Goal: Transaction & Acquisition: Purchase product/service

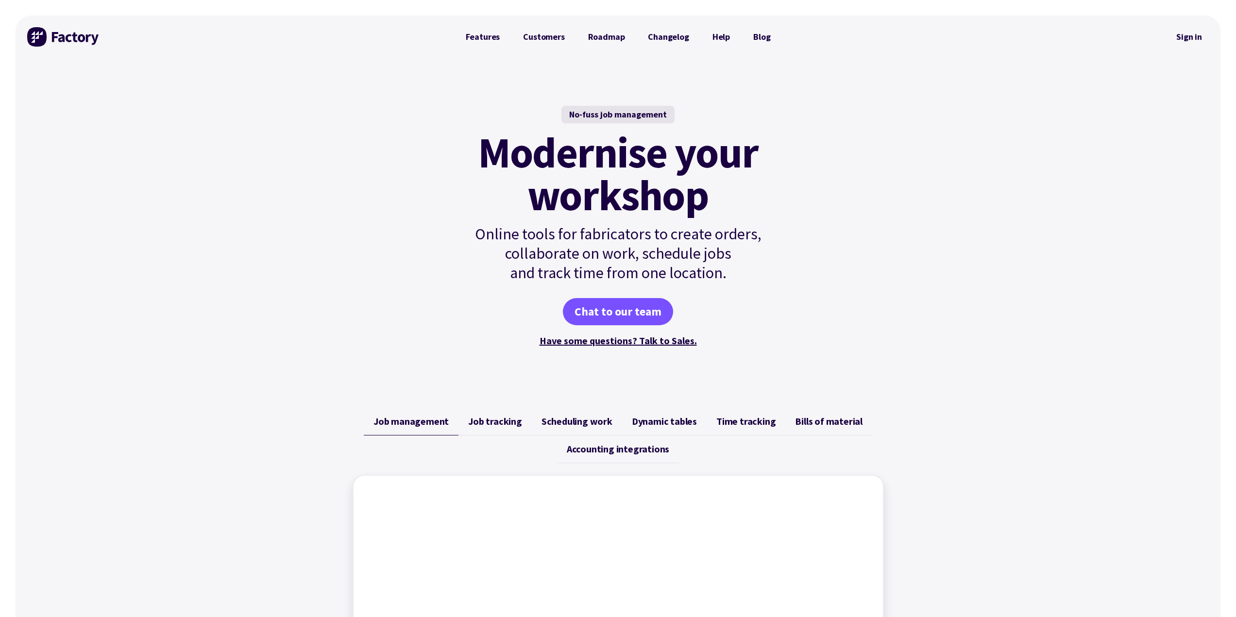
drag, startPoint x: 1190, startPoint y: 39, endPoint x: 1178, endPoint y: 76, distance: 38.6
click at [1190, 39] on link "Sign in" at bounding box center [1188, 37] width 39 height 22
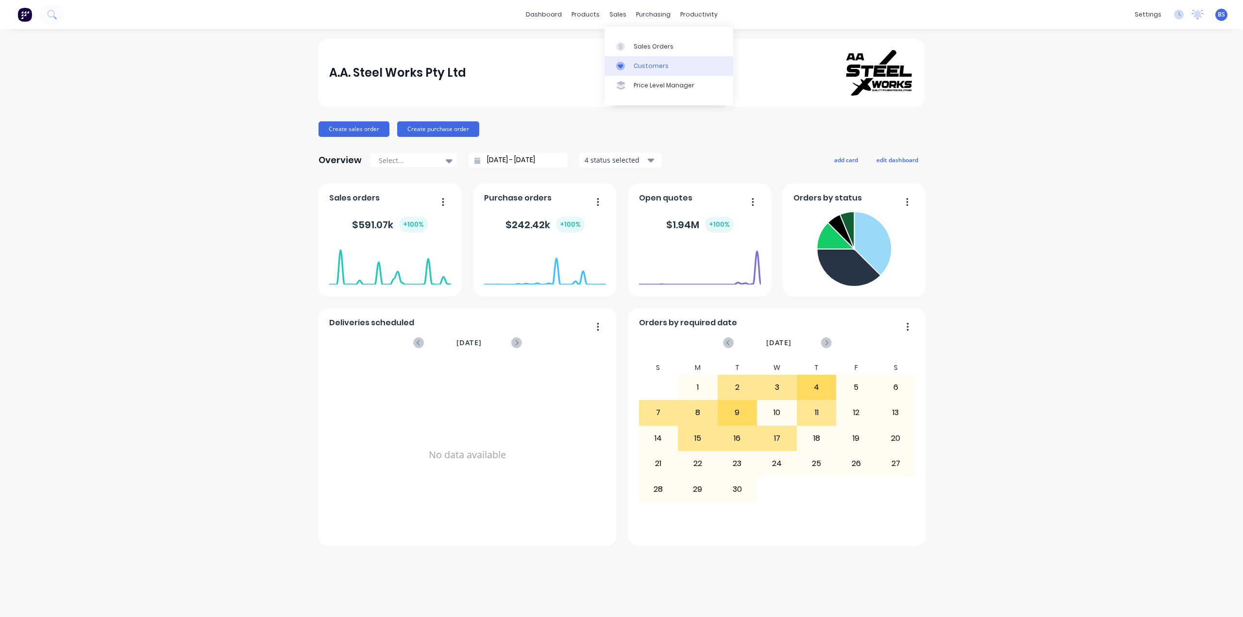
click at [652, 63] on div "Customers" at bounding box center [651, 66] width 35 height 9
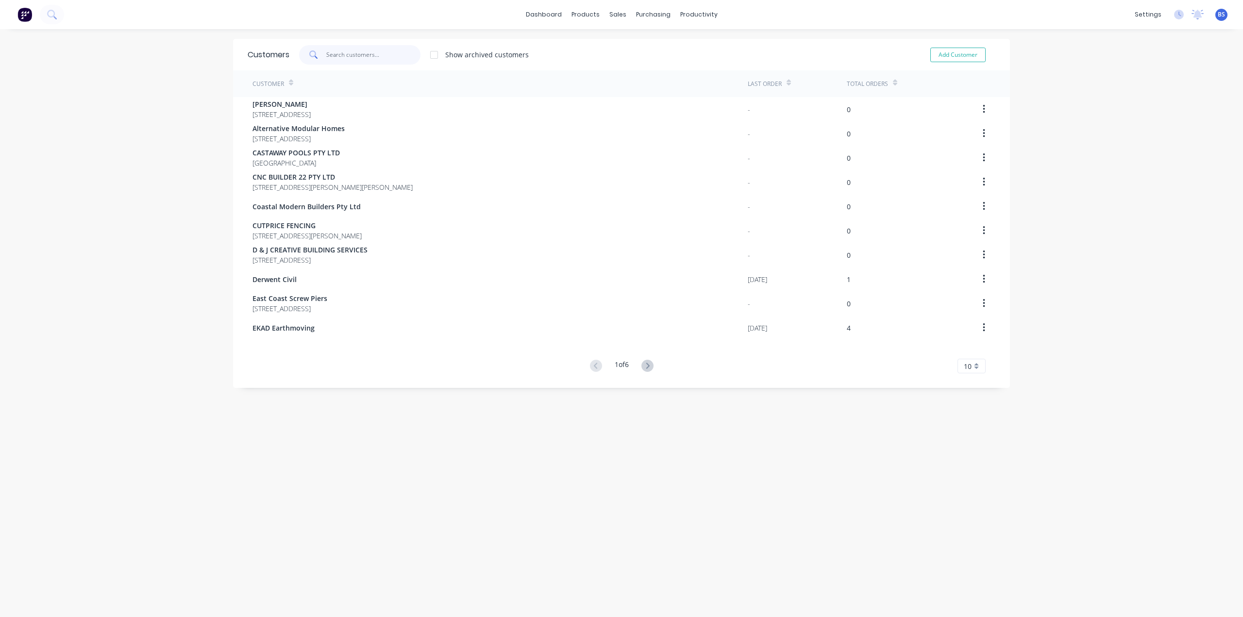
click at [351, 62] on input "text" at bounding box center [373, 54] width 95 height 19
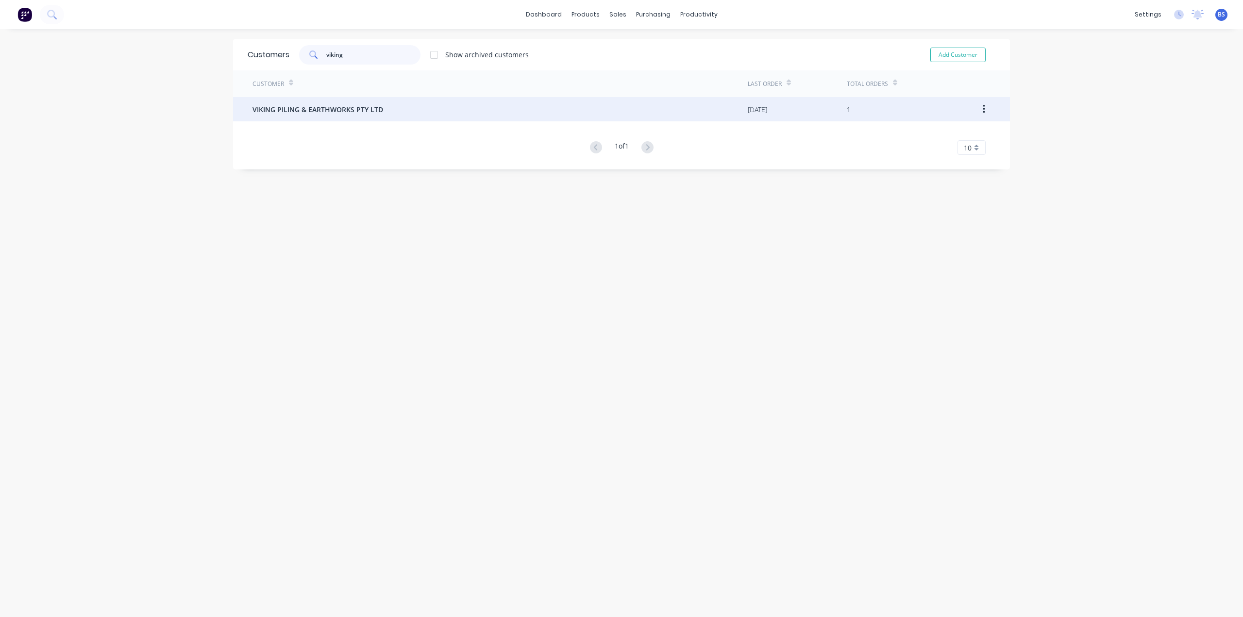
type input "viking"
click at [347, 105] on span "VIKING PILING & EARTHWORKS PTY LTD" at bounding box center [318, 109] width 131 height 10
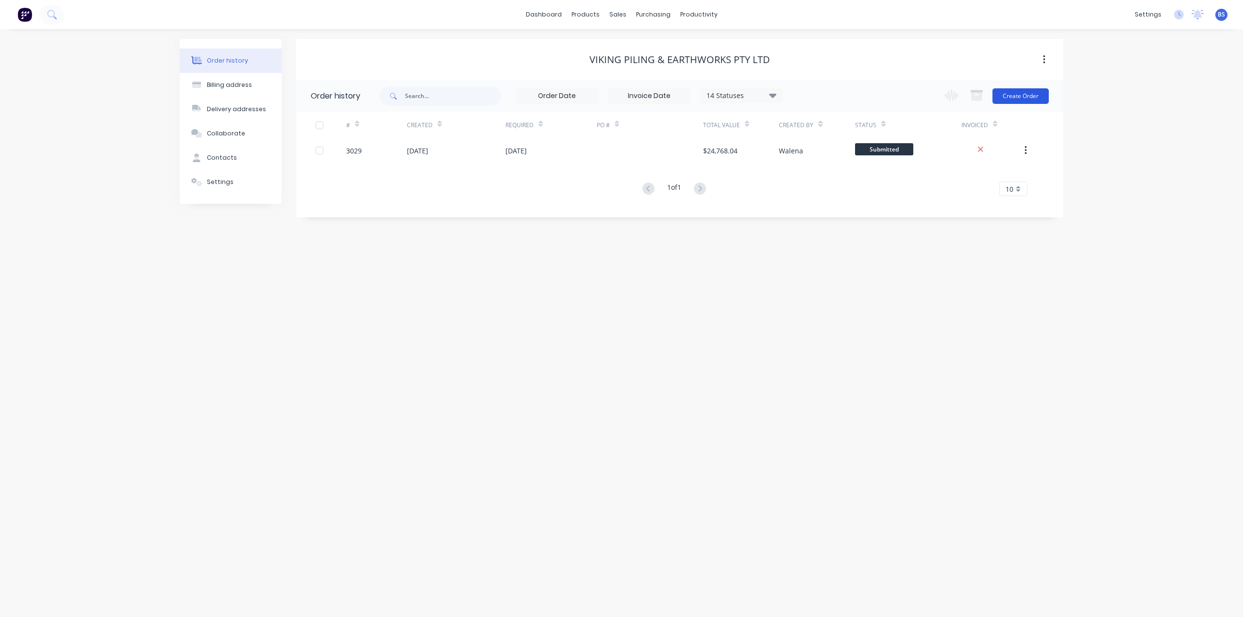
click at [1036, 92] on button "Create Order" at bounding box center [1021, 96] width 56 height 16
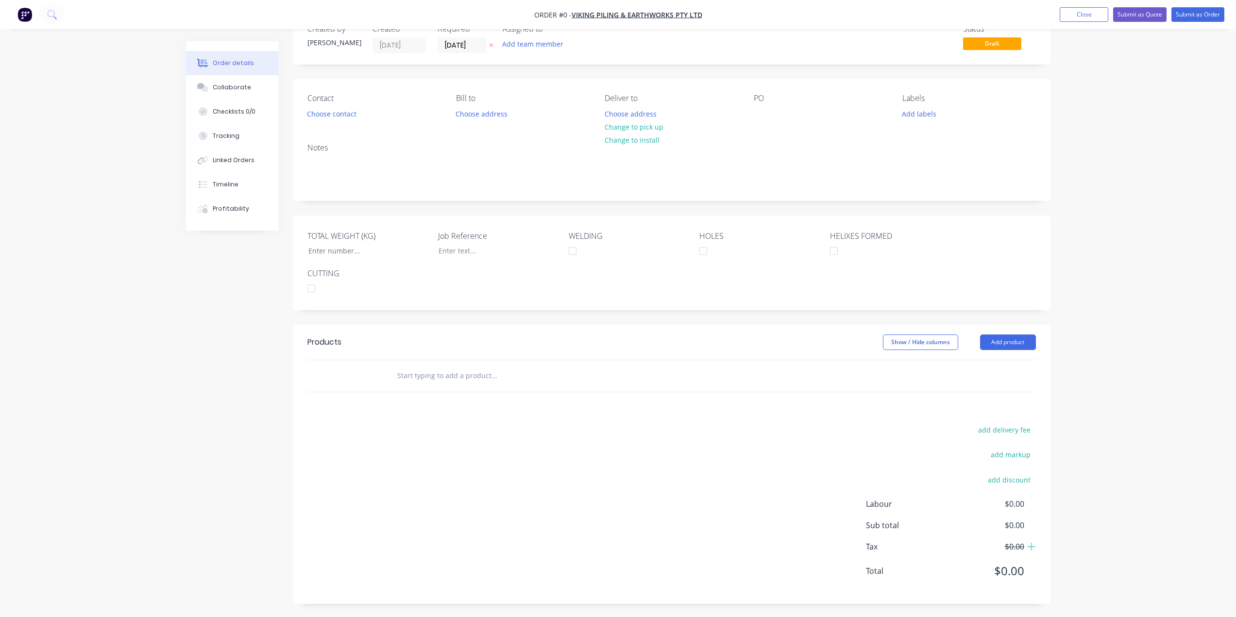
scroll to position [30, 0]
click at [1004, 341] on button "Add product" at bounding box center [1008, 341] width 56 height 16
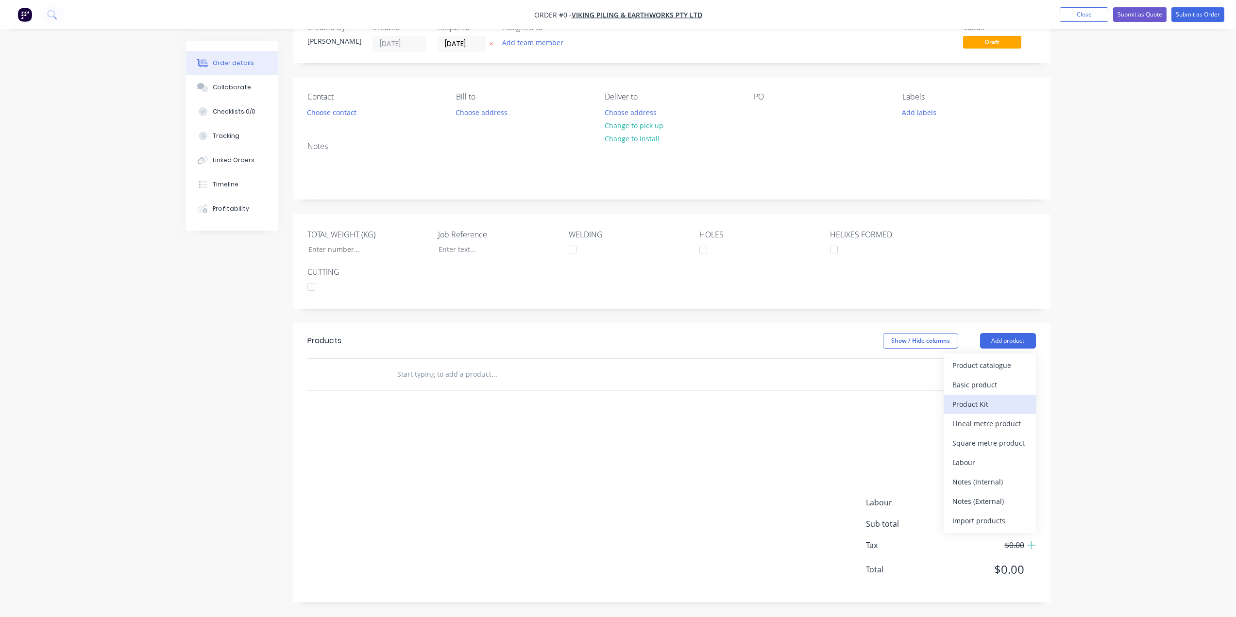
click at [1002, 404] on div "Product Kit" at bounding box center [989, 404] width 75 height 14
click at [1004, 391] on div "Standard pricing" at bounding box center [989, 385] width 75 height 14
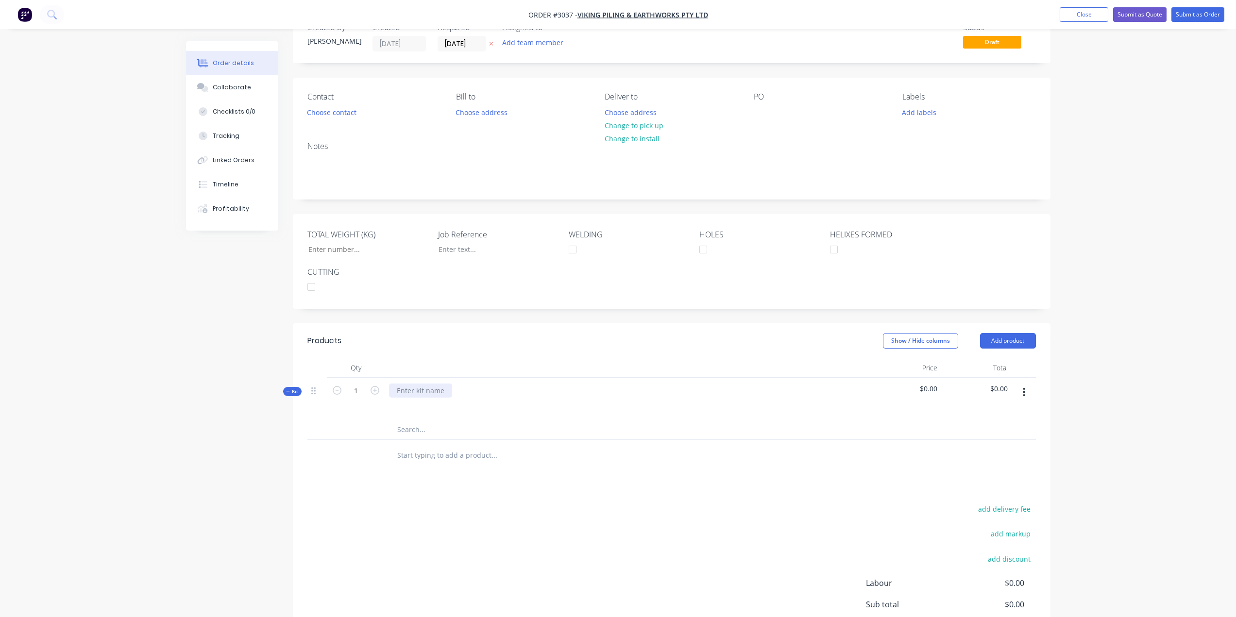
click at [438, 390] on div at bounding box center [420, 391] width 63 height 14
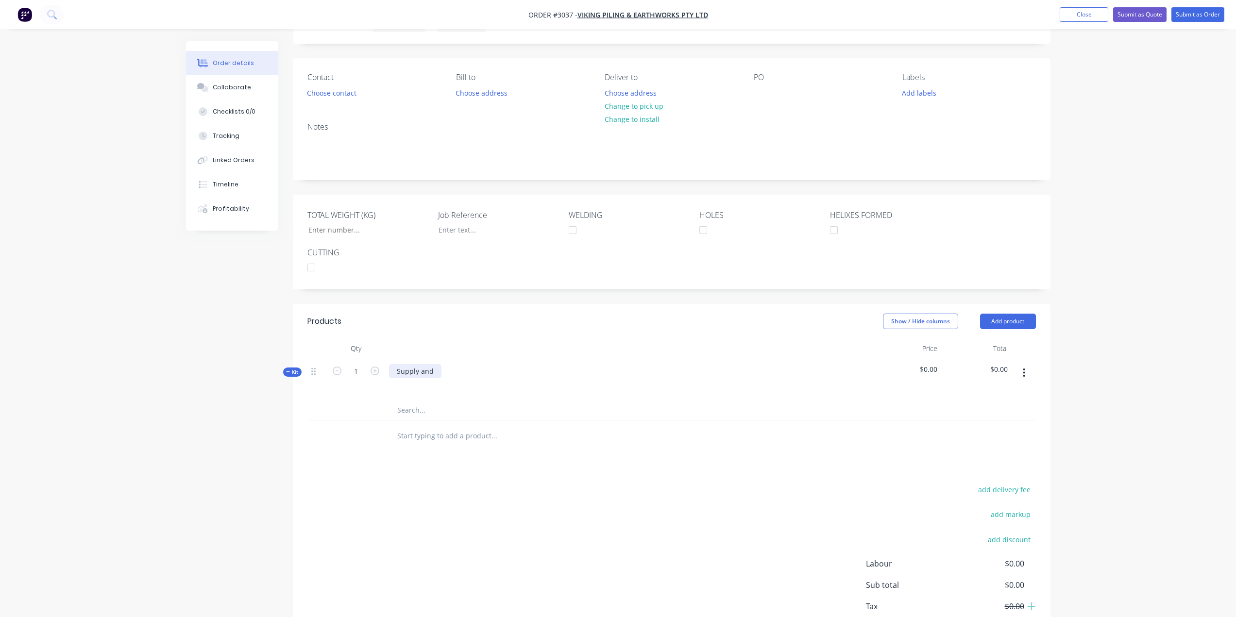
scroll to position [111, 0]
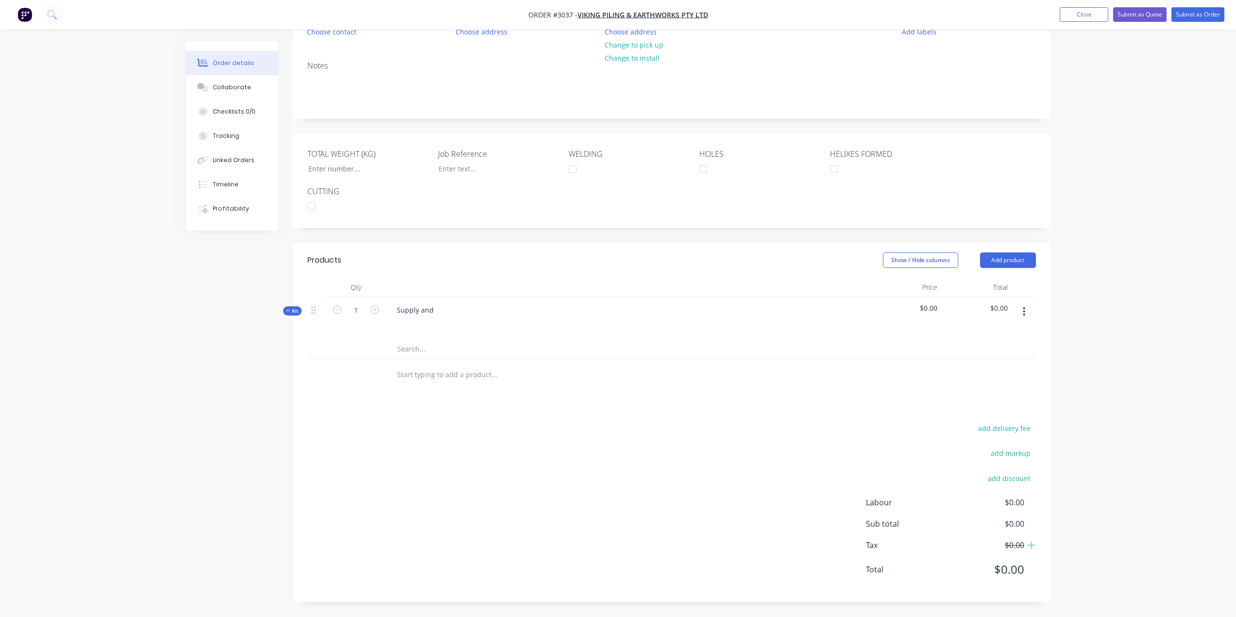
click at [413, 446] on div "add delivery fee add markup add discount Labour $0.00 Sub total $0.00 Tax $0.00…" at bounding box center [671, 505] width 728 height 166
click at [1026, 312] on button "button" at bounding box center [1024, 311] width 23 height 17
click at [1001, 416] on div "Delete" at bounding box center [989, 415] width 75 height 14
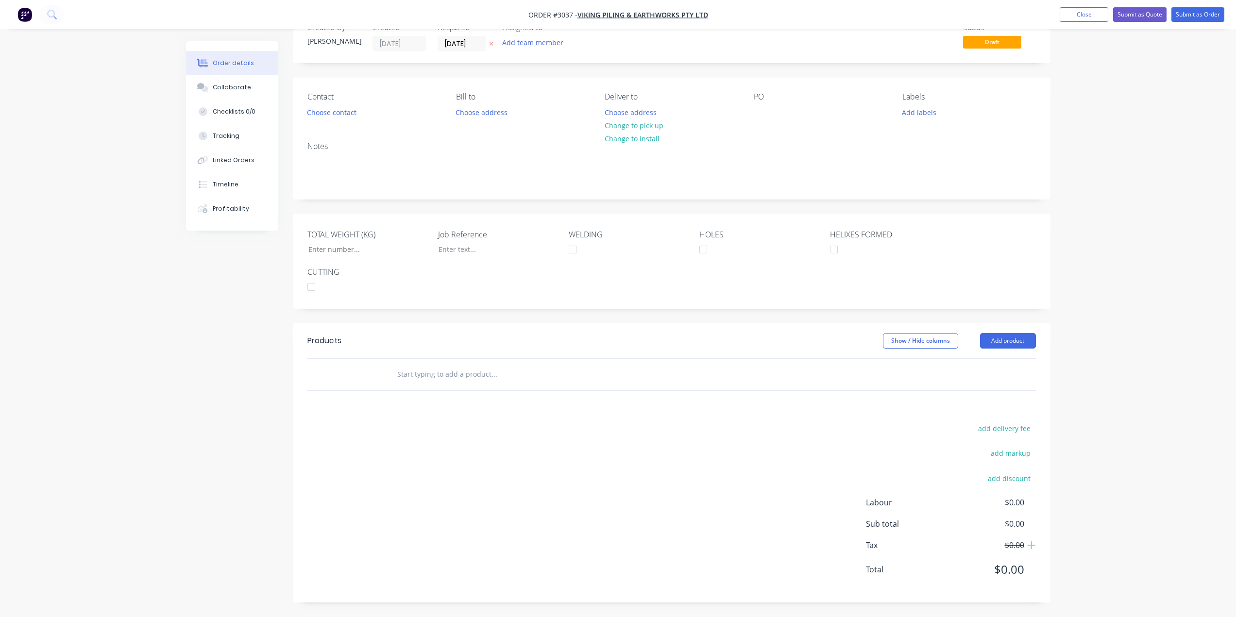
click at [442, 370] on input "text" at bounding box center [494, 374] width 194 height 19
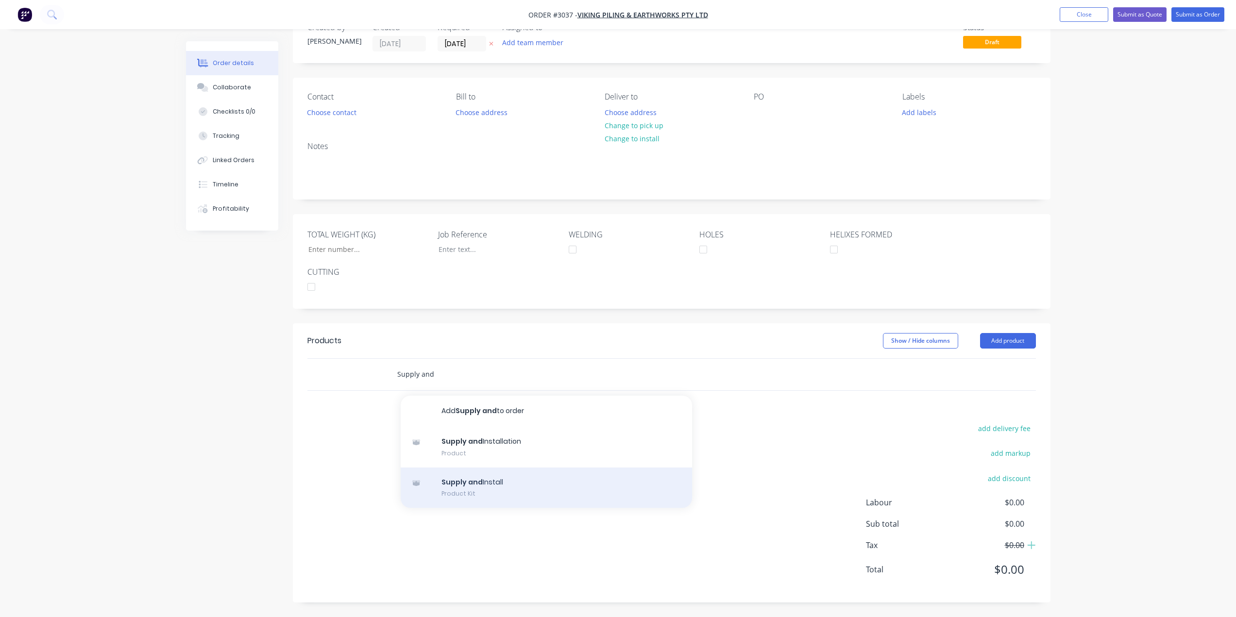
type input "Supply and"
click at [466, 486] on div "Supply and Install Product Kit" at bounding box center [546, 488] width 291 height 41
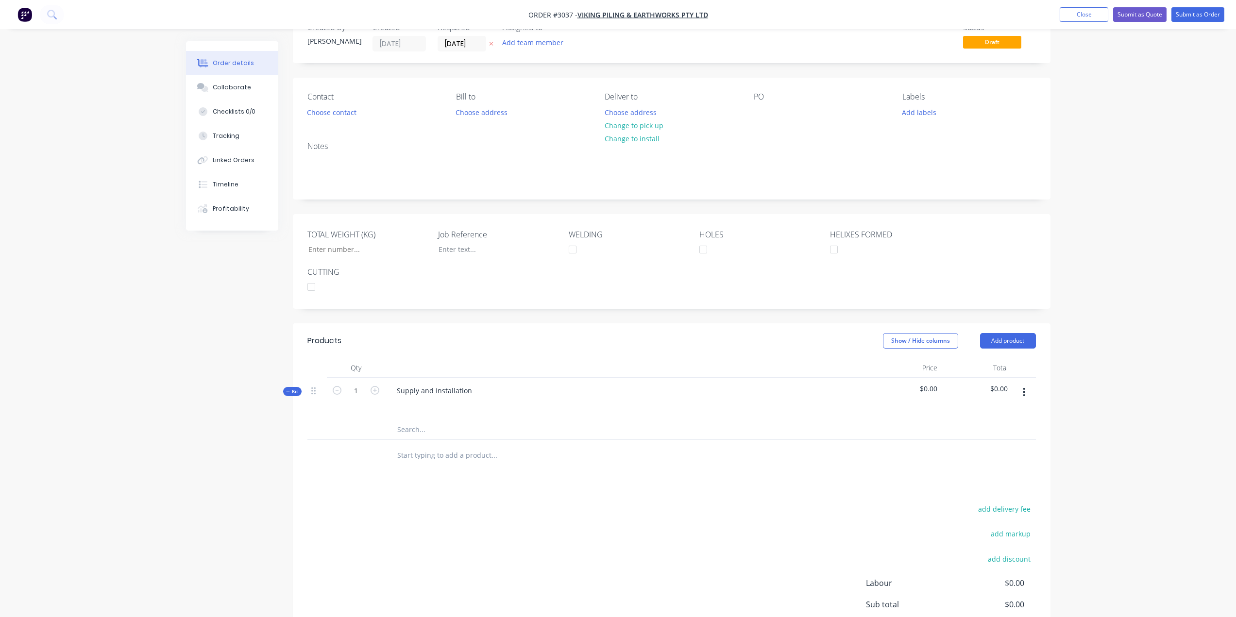
click at [416, 435] on input "text" at bounding box center [494, 429] width 194 height 19
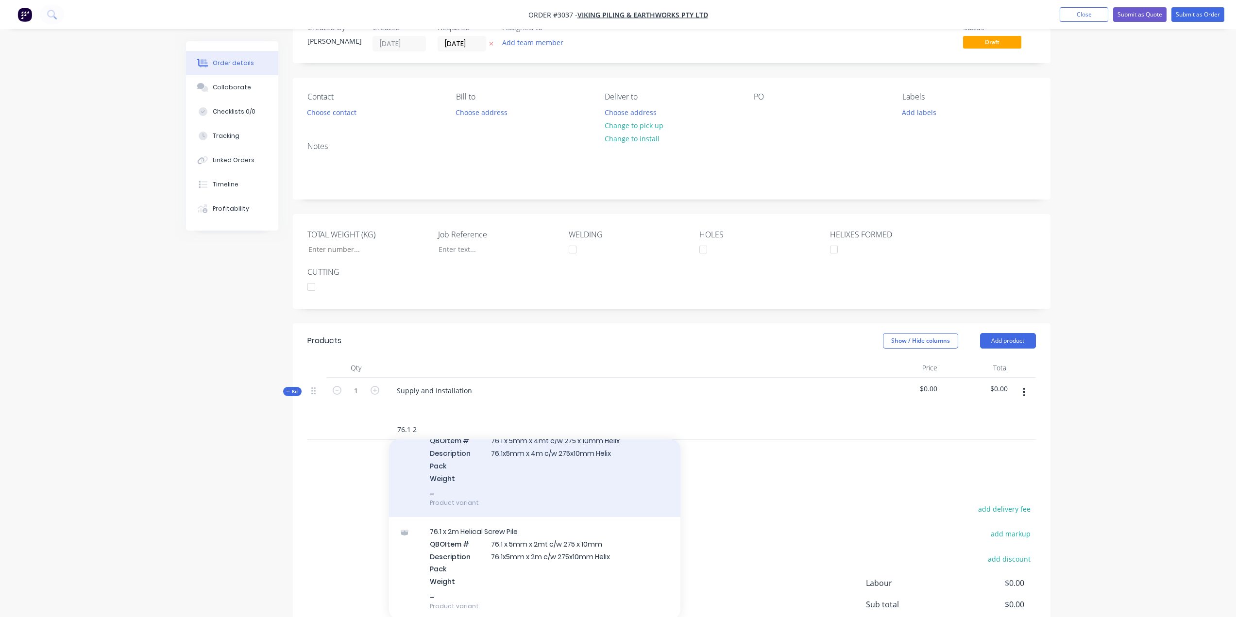
scroll to position [291, 0]
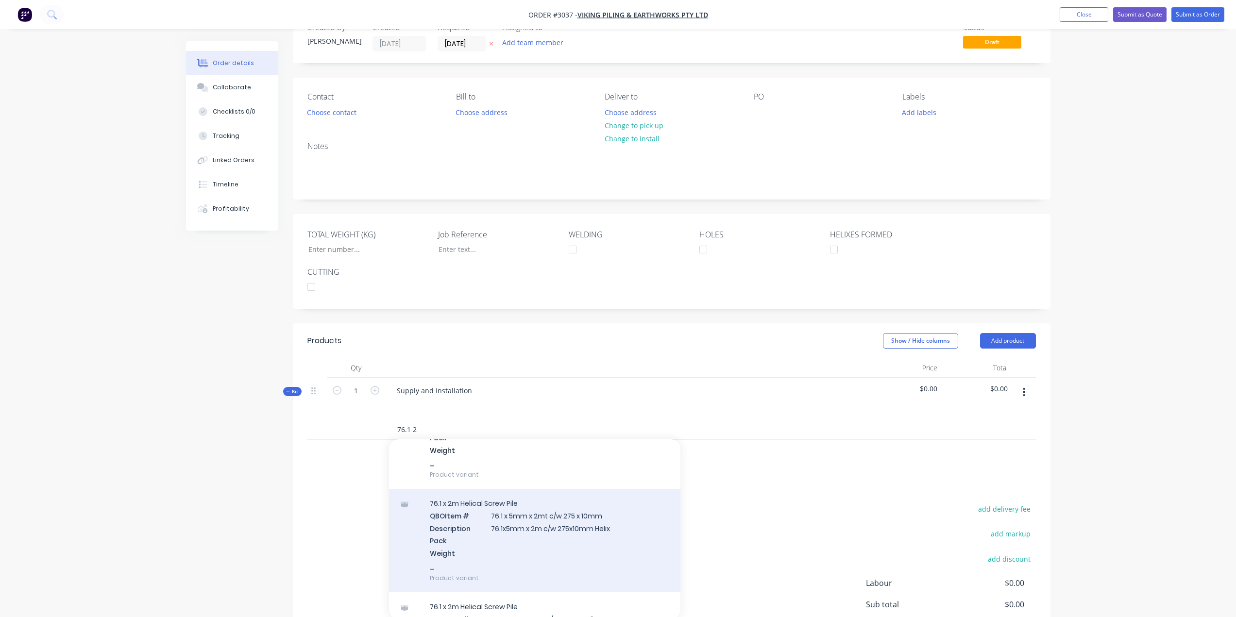
type input "76.1 2"
click at [475, 516] on div "76.1 x 2m Helical Screw Pile QBO Item # 76.1 x 5mm x 2mt c/w 275 x 10mm Descrip…" at bounding box center [534, 540] width 291 height 103
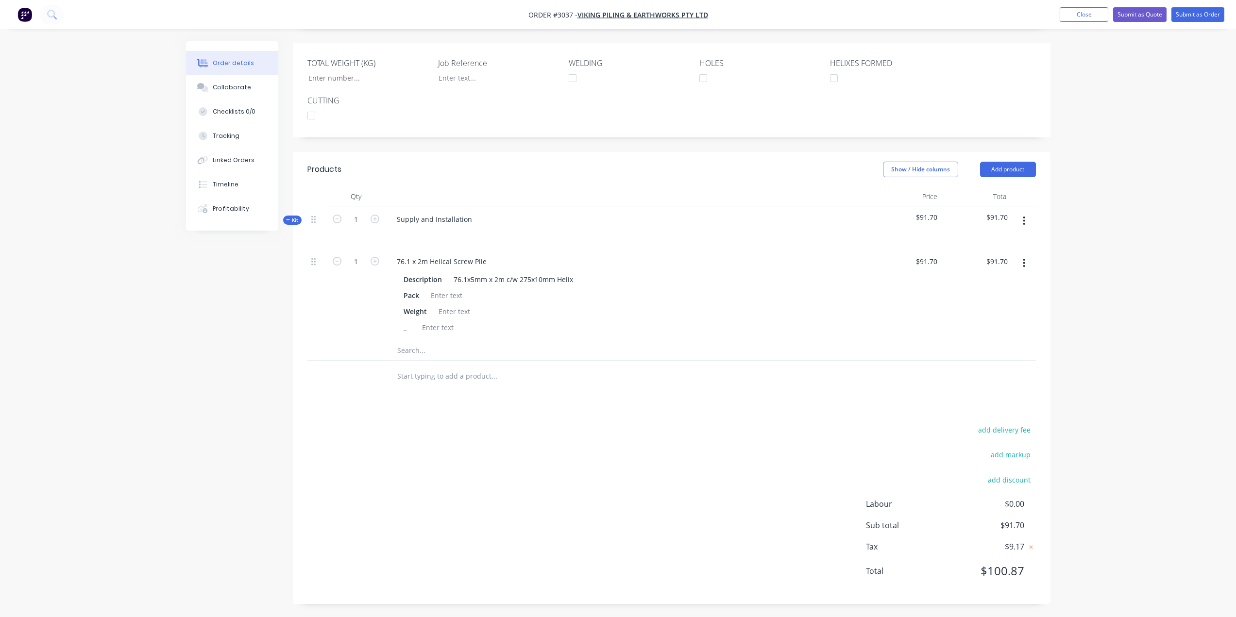
scroll to position [203, 0]
click at [430, 349] on input "text" at bounding box center [494, 348] width 194 height 19
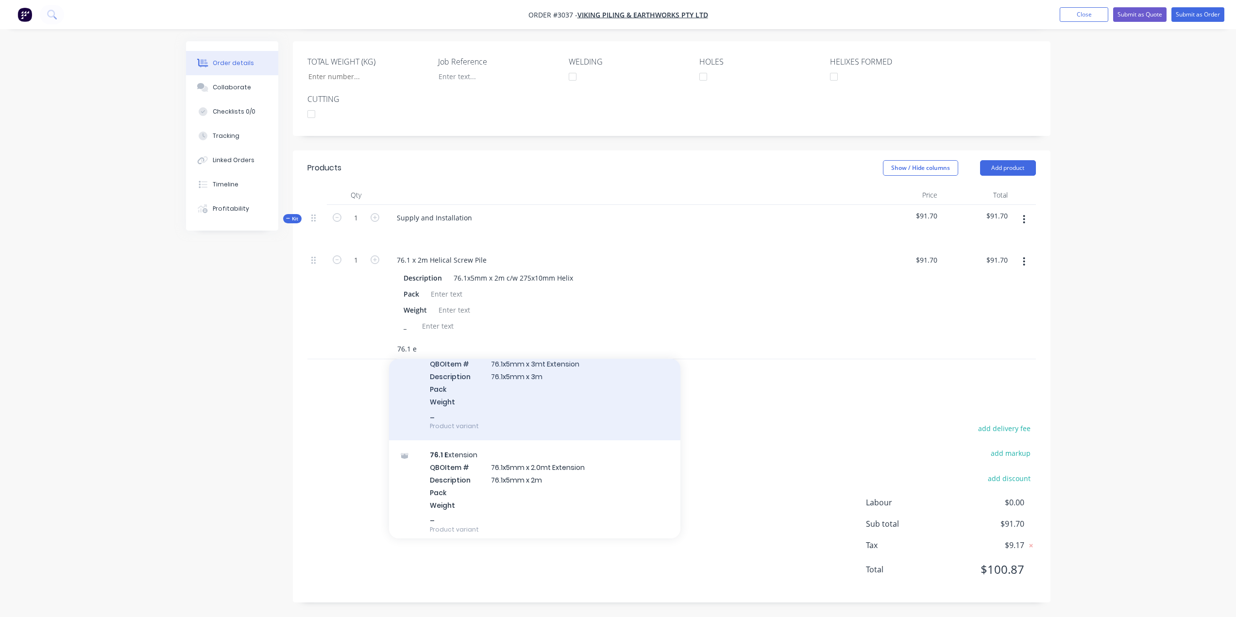
scroll to position [97, 0]
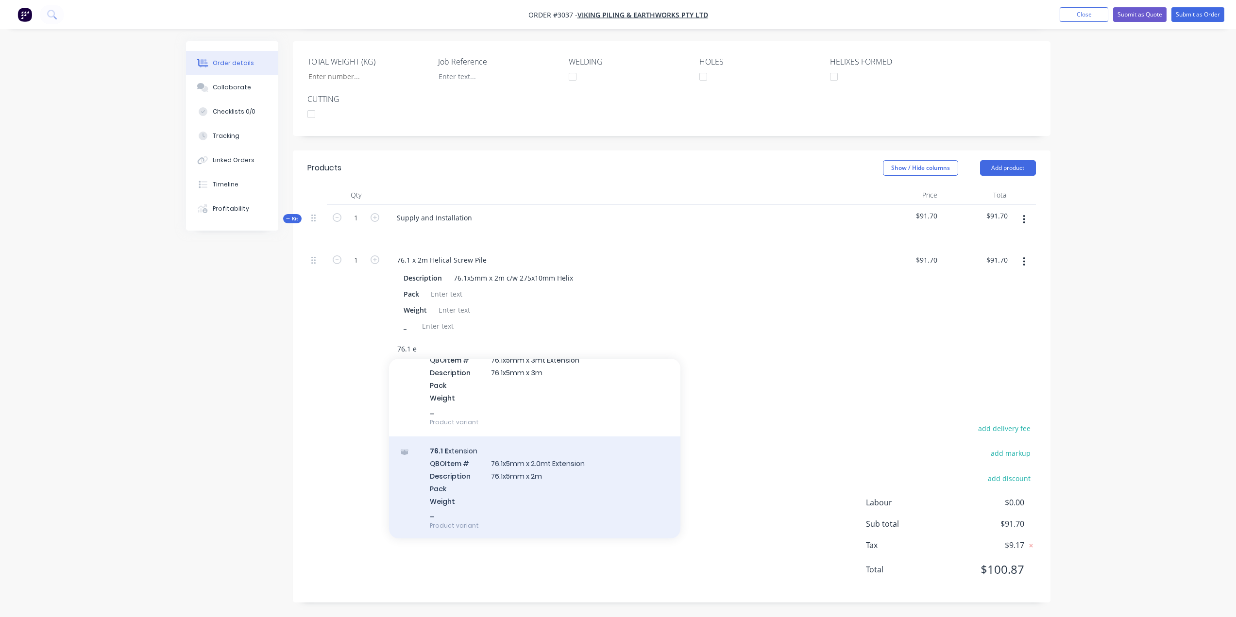
type input "76.1 e"
click at [514, 469] on div "76.1 E xtension QBO Item # 76.1x5mm x 2.0mt Extension Description 76.1x5mm x 2m…" at bounding box center [534, 488] width 291 height 103
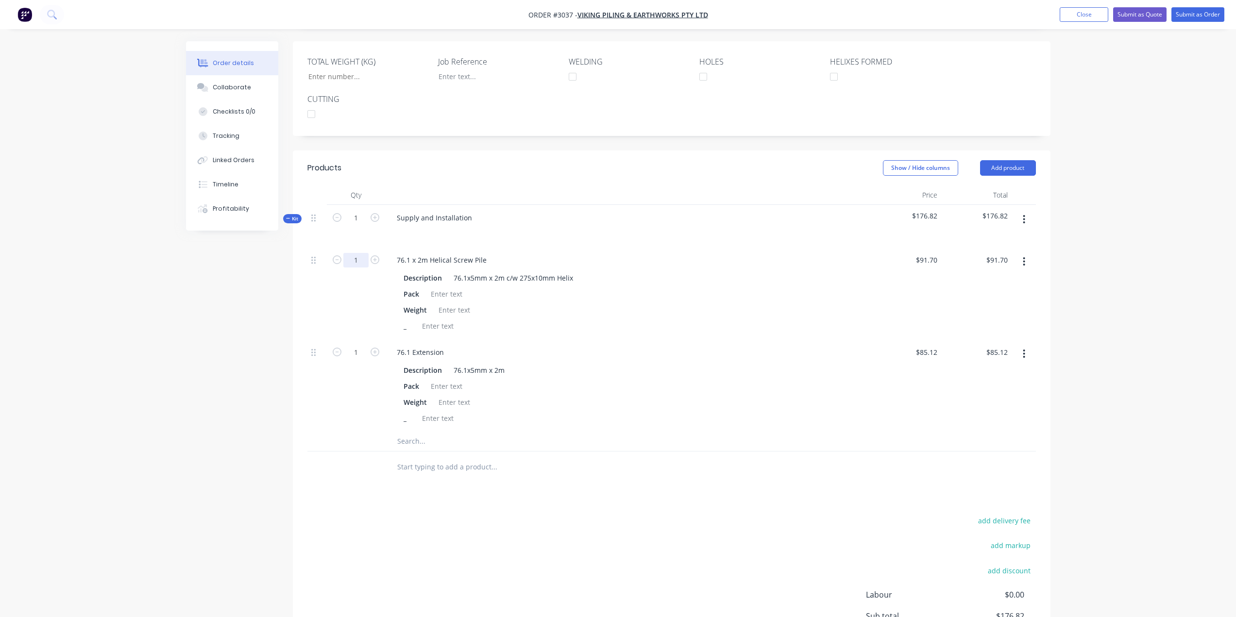
click at [357, 260] on input "1" at bounding box center [355, 260] width 25 height 15
type input "7"
type input "$641.90"
click at [360, 350] on input "1" at bounding box center [355, 352] width 25 height 15
type input "14"
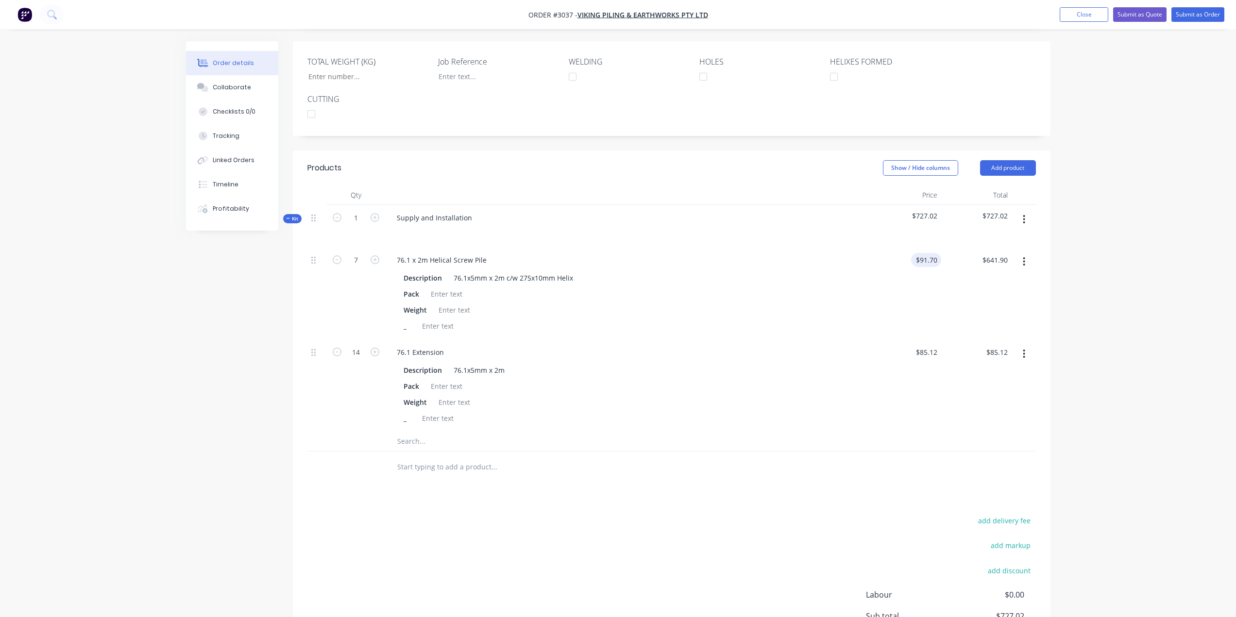
type input "91.7"
type input "$1,191.68"
click at [926, 261] on input "91.7" at bounding box center [928, 260] width 26 height 14
type input "$96.70"
type input "$676.90"
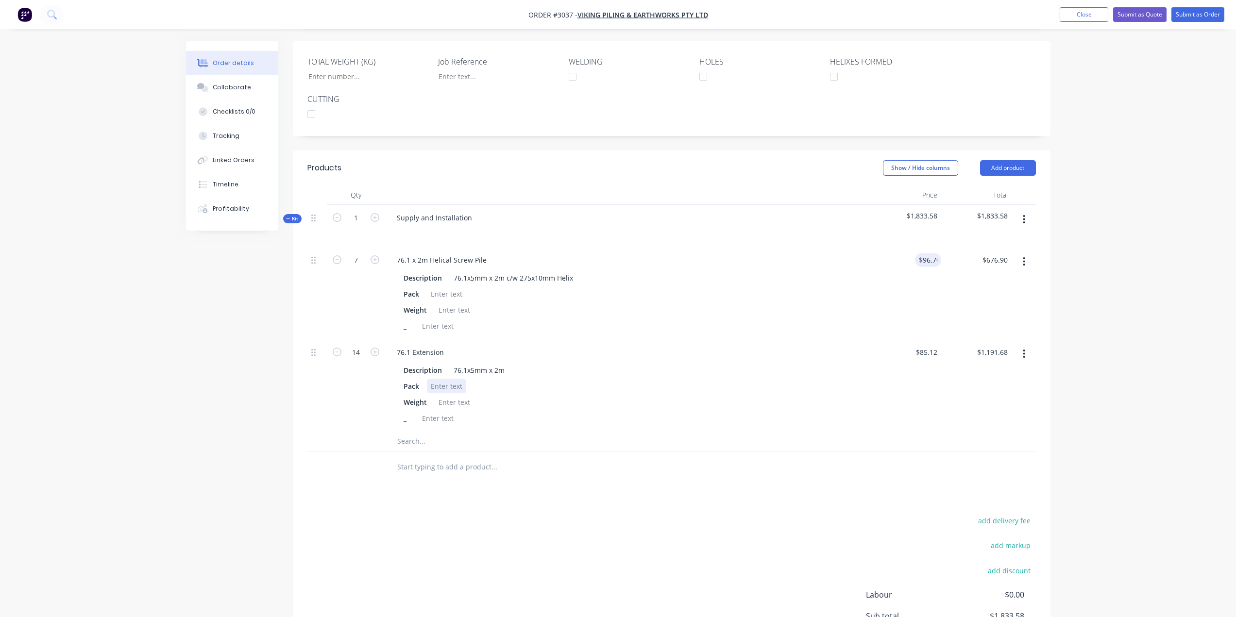
click at [603, 392] on div "Pack" at bounding box center [626, 386] width 453 height 14
click at [411, 440] on input "text" at bounding box center [494, 441] width 194 height 19
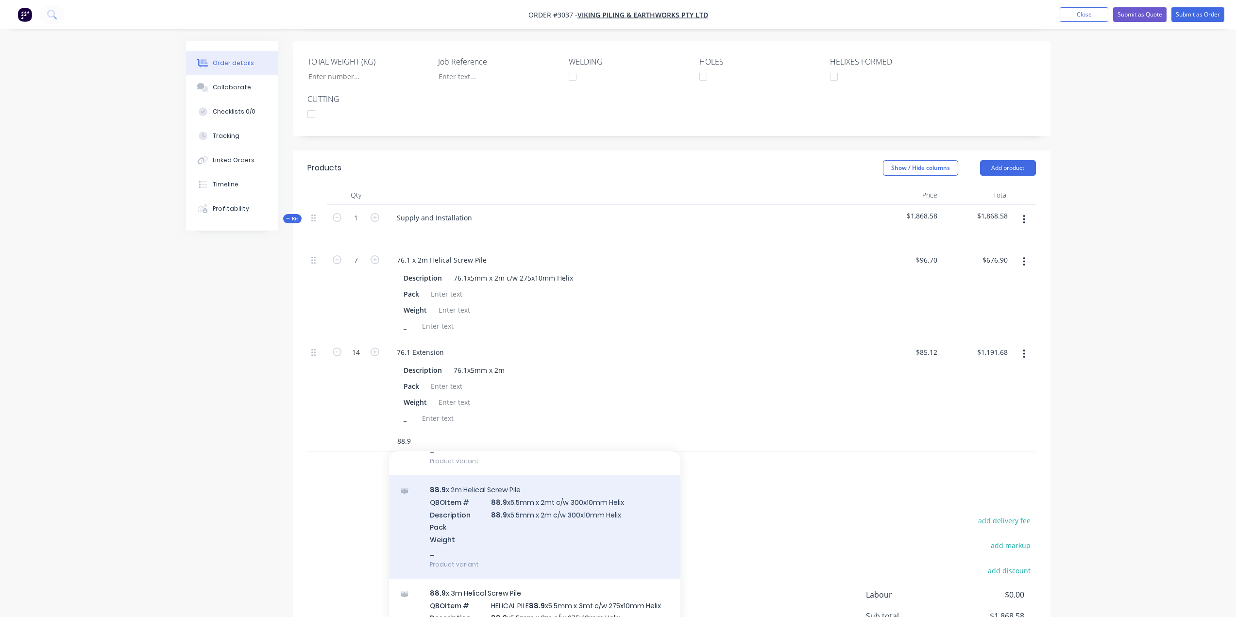
type input "88.9"
click at [547, 515] on div "88.9 x 2m Helical Screw Pile QBO Item # 88.9 x5.5mm x 2mt c/w 300x10mm Helix De…" at bounding box center [534, 526] width 291 height 103
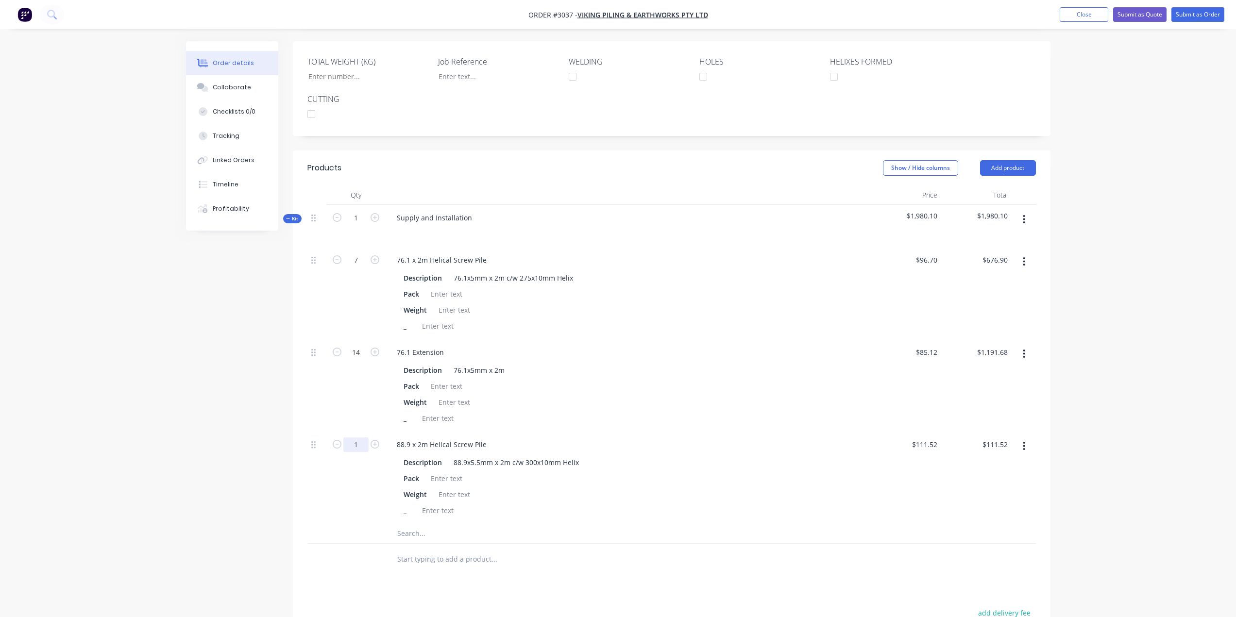
click at [355, 444] on input "1" at bounding box center [355, 445] width 25 height 15
type input "58"
type input "111.52"
type input "$6,468.16"
click at [922, 443] on input "111.52" at bounding box center [928, 445] width 26 height 14
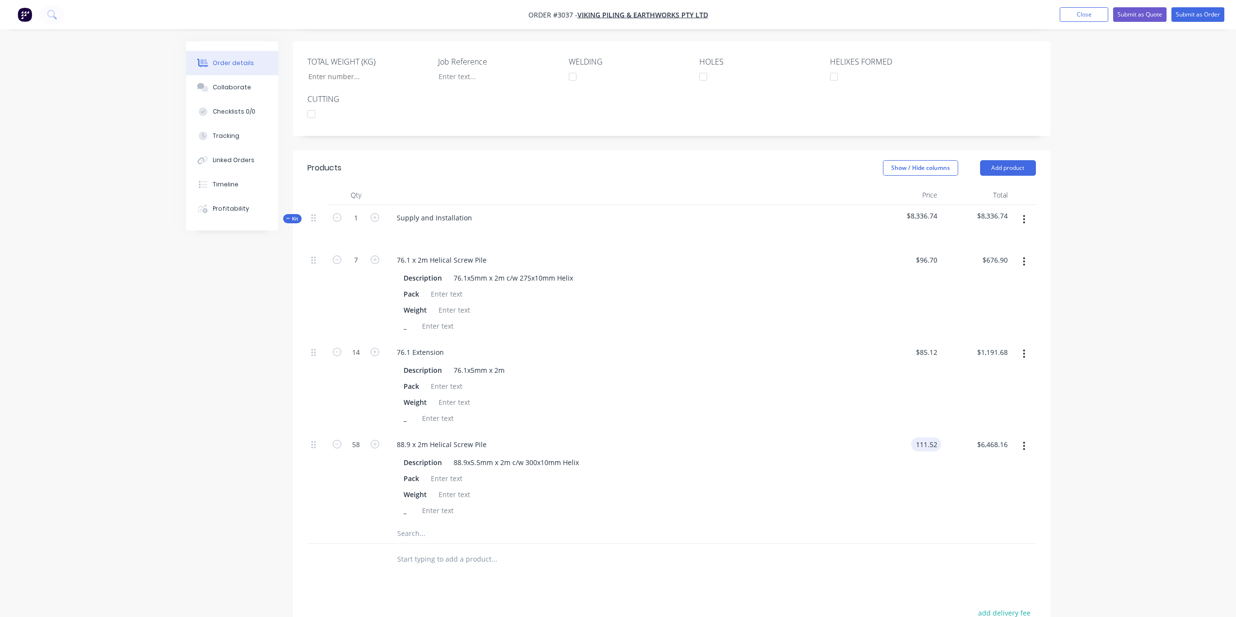
click at [928, 443] on input "111.52" at bounding box center [928, 445] width 26 height 14
type input "$116.52"
type input "$6,758.16"
click at [531, 504] on div "_" at bounding box center [626, 511] width 453 height 14
click at [432, 533] on input "text" at bounding box center [494, 533] width 194 height 19
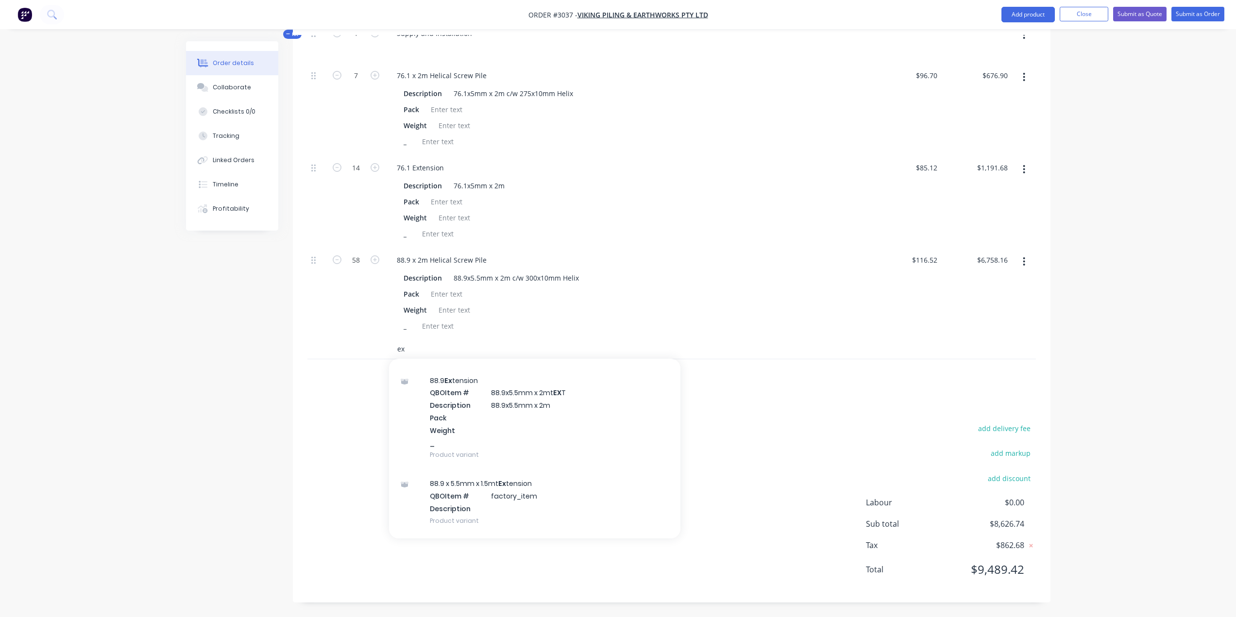
scroll to position [1020, 0]
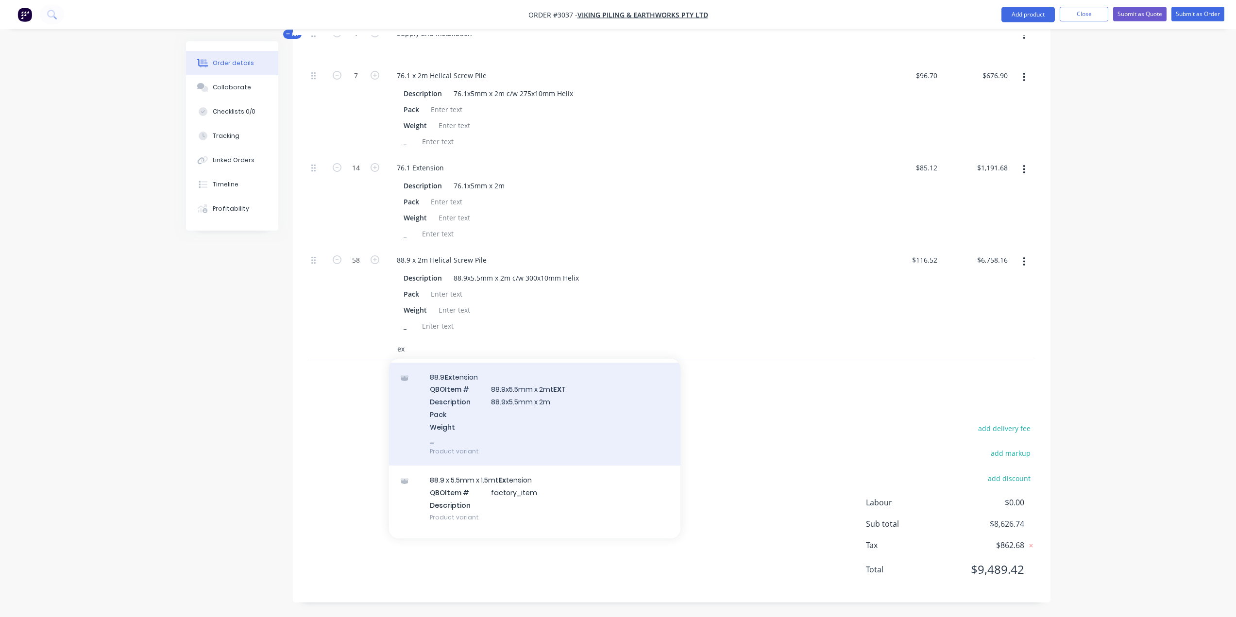
type input "ex"
click at [533, 422] on div "88.9 Ex tension QBO Item # 88.9x5.5mm x 2mt EX T Description 88.9x5.5mm x 2m Pa…" at bounding box center [534, 414] width 291 height 103
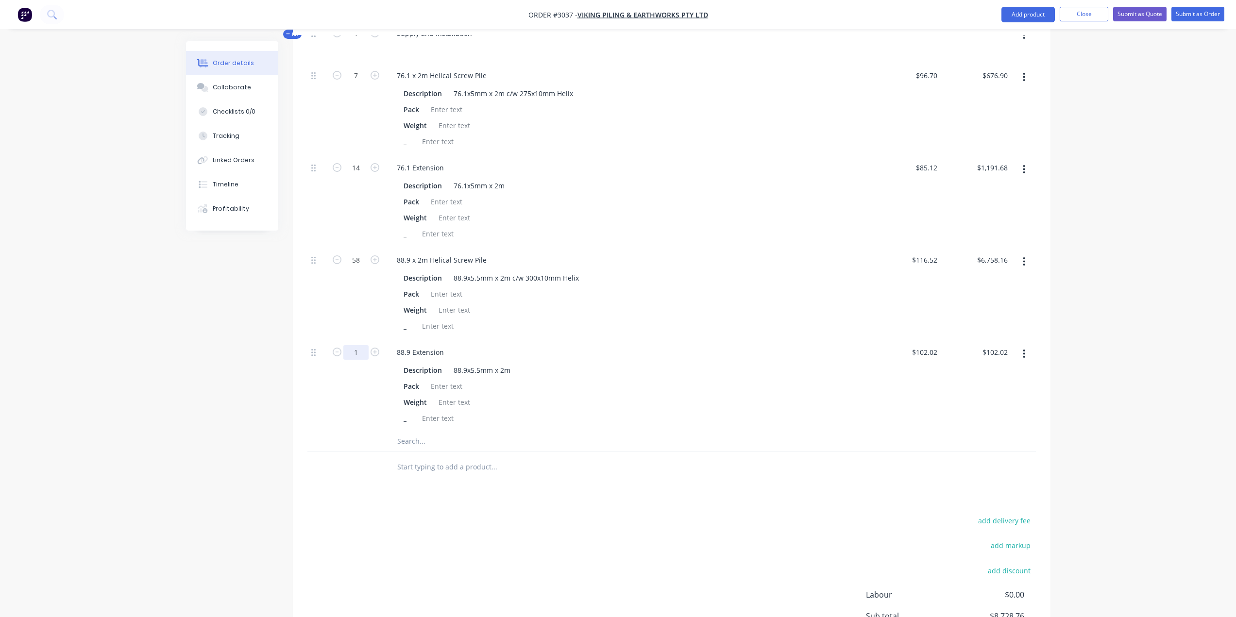
click at [351, 354] on input "1" at bounding box center [355, 352] width 25 height 15
type input "106"
type input "$10,814.12"
click at [454, 443] on input "text" at bounding box center [494, 441] width 194 height 19
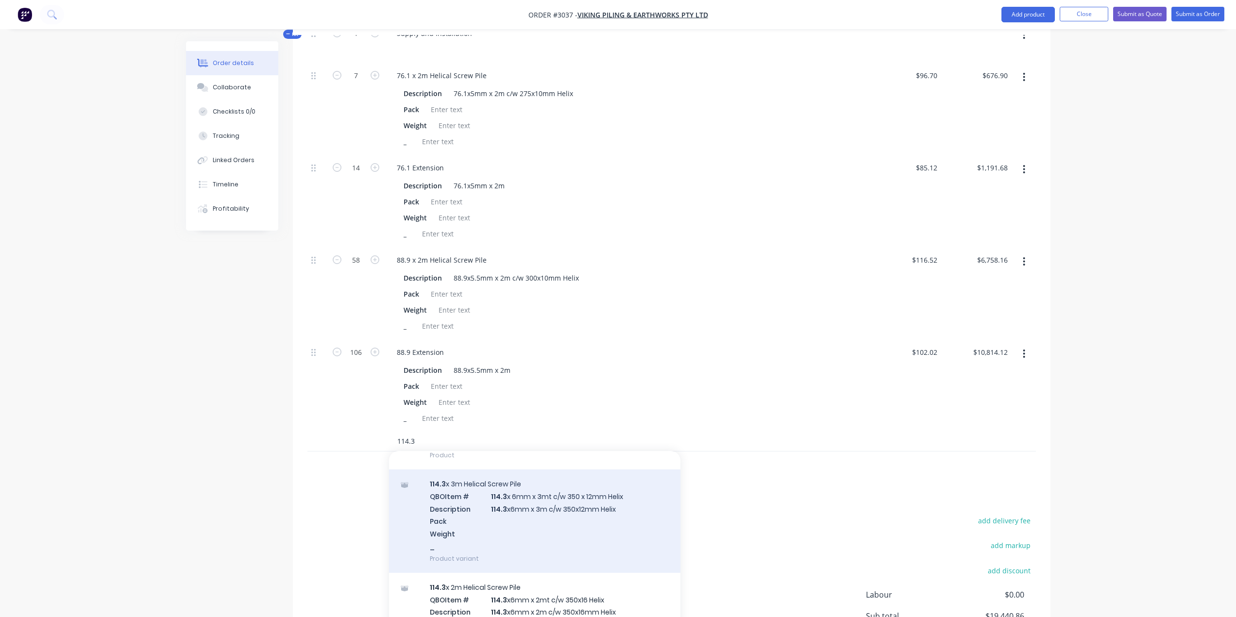
scroll to position [194, 0]
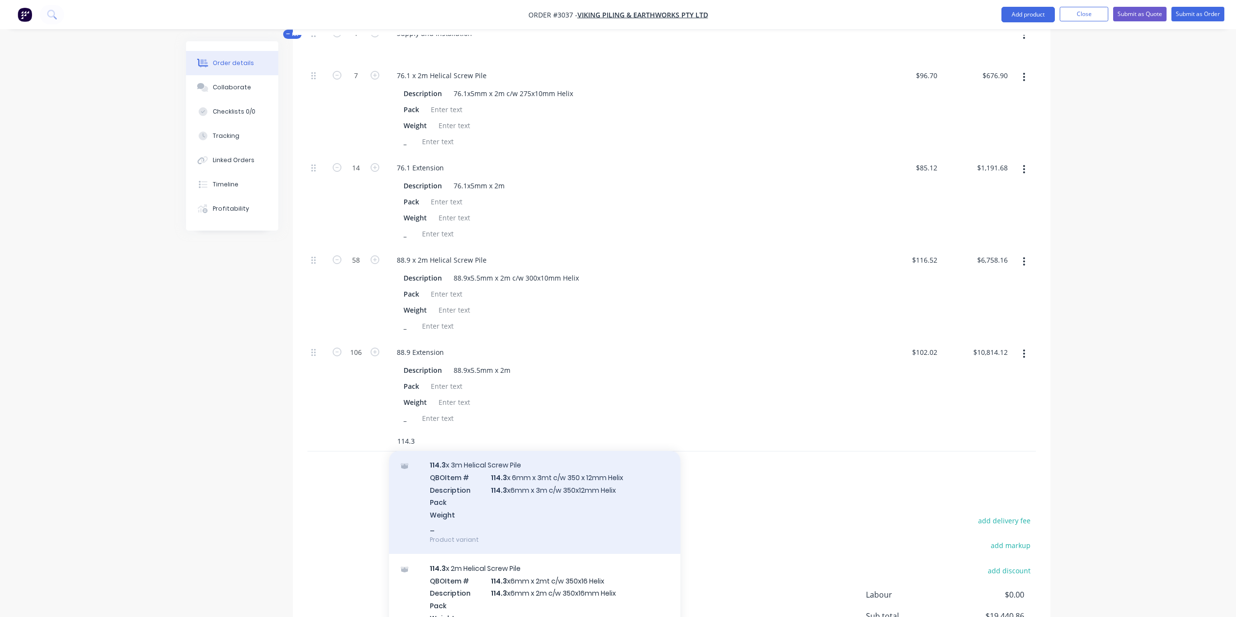
type input "114.3"
click at [559, 487] on div "114.3 x 3m Helical Screw Pile QBO Item # 114.3 x 6mm x 3mt c/w 350 x 12mm Helix…" at bounding box center [534, 502] width 291 height 103
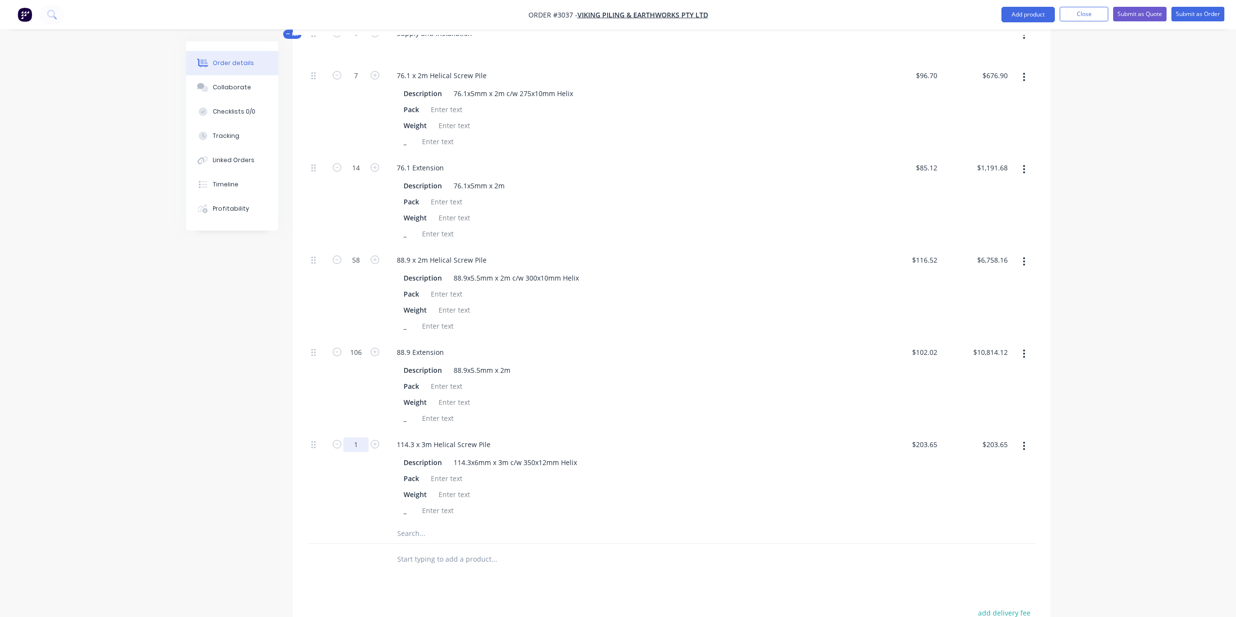
click at [361, 444] on input "1" at bounding box center [355, 445] width 25 height 15
type input "29"
type input "$5,905.85"
click at [451, 530] on input "text" at bounding box center [494, 533] width 194 height 19
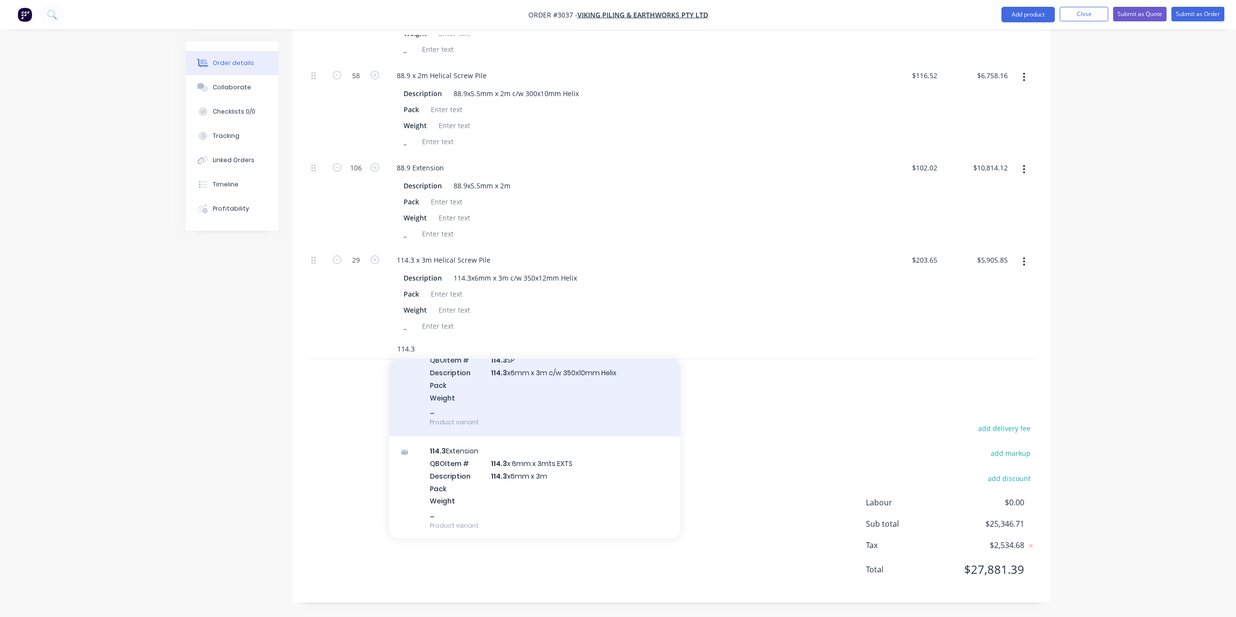
scroll to position [1943, 0]
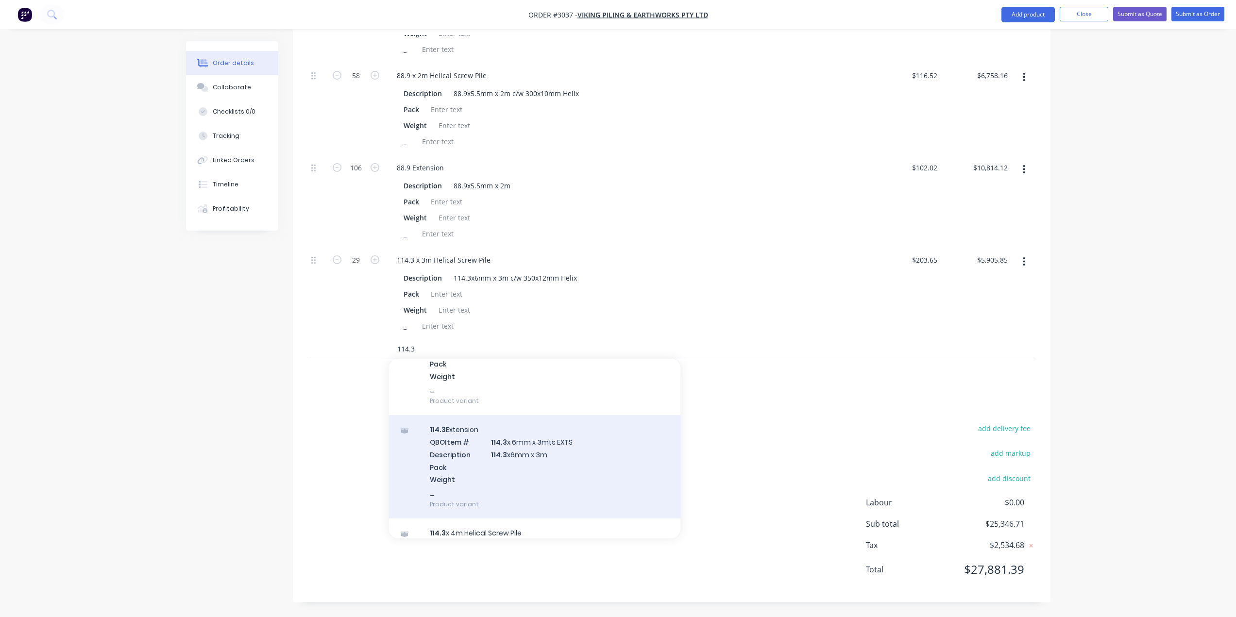
type input "114.3"
click at [525, 464] on div "114.3 Extension QBO Item # 114.3 x 6mm x 3mts EXTS Description 114.3 x6mm x 3m …" at bounding box center [534, 466] width 291 height 103
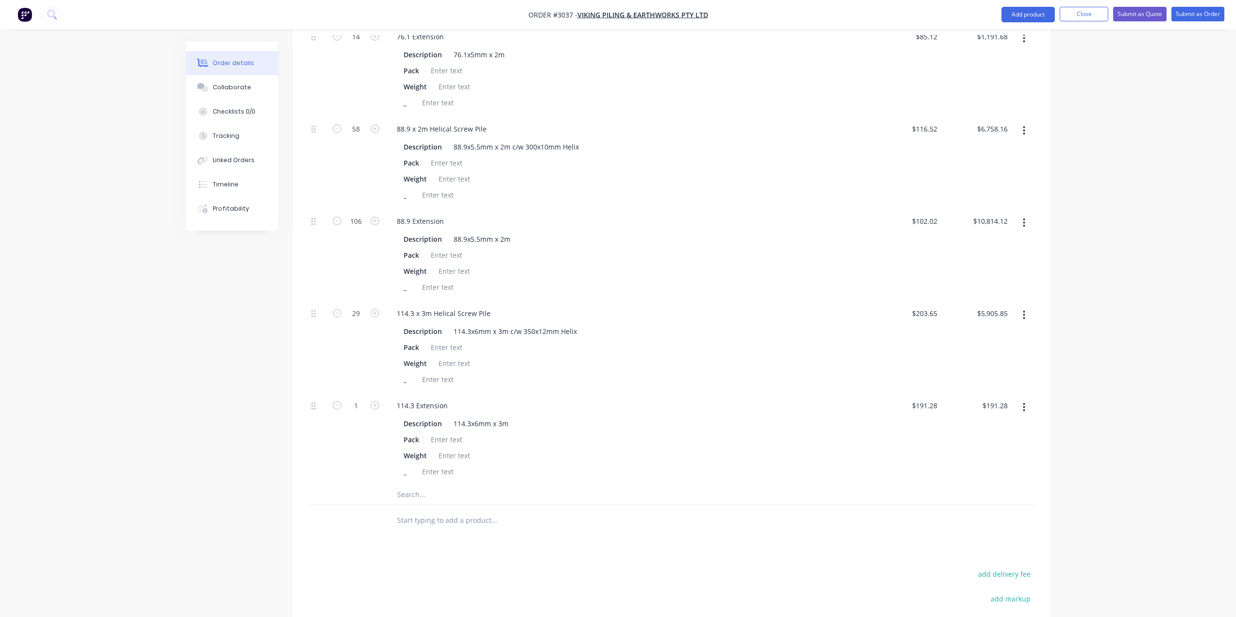
scroll to position [524, 0]
click at [360, 407] on input "1" at bounding box center [355, 401] width 25 height 15
type input "29"
type input "203.65"
type input "$5,547.12"
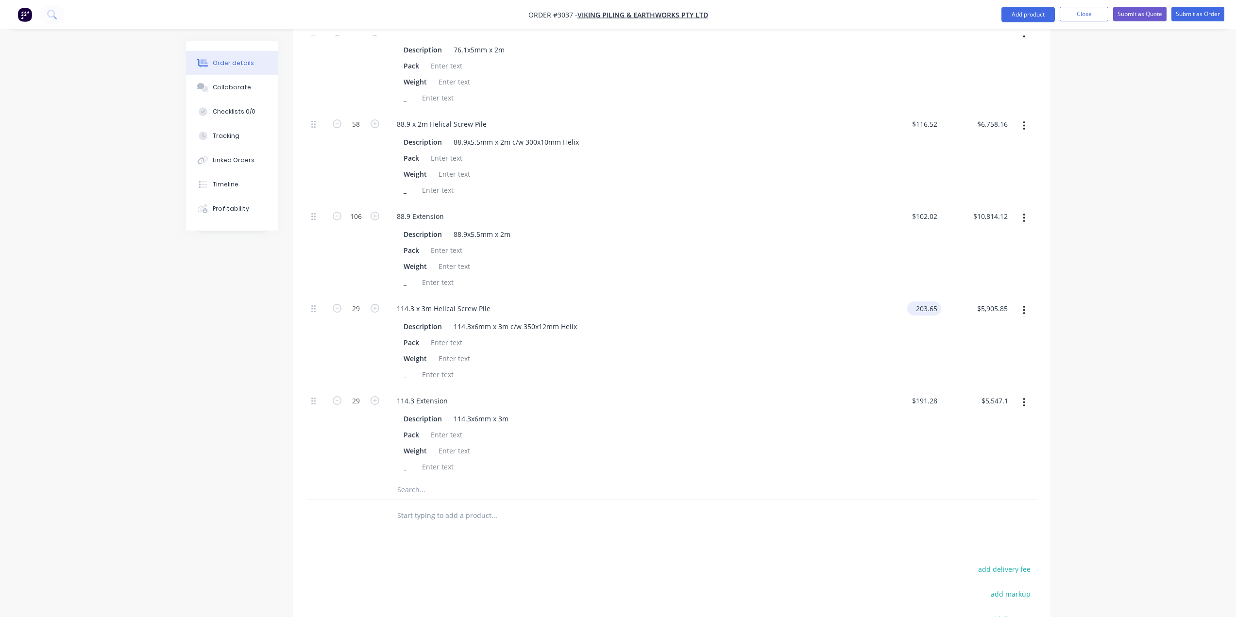
click at [933, 308] on input "203.65" at bounding box center [926, 309] width 30 height 14
click at [929, 308] on input "203.65" at bounding box center [928, 309] width 26 height 14
type input "$208.65"
type input "$6,050.85"
click at [787, 262] on div "Weight" at bounding box center [626, 266] width 453 height 14
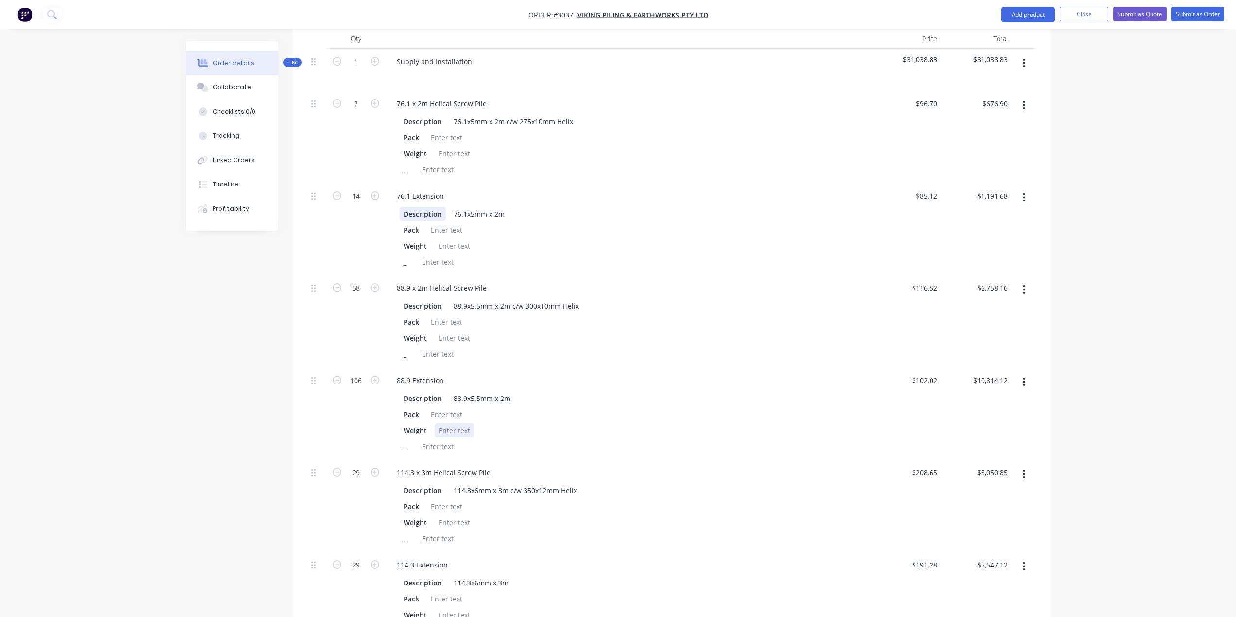
scroll to position [329, 0]
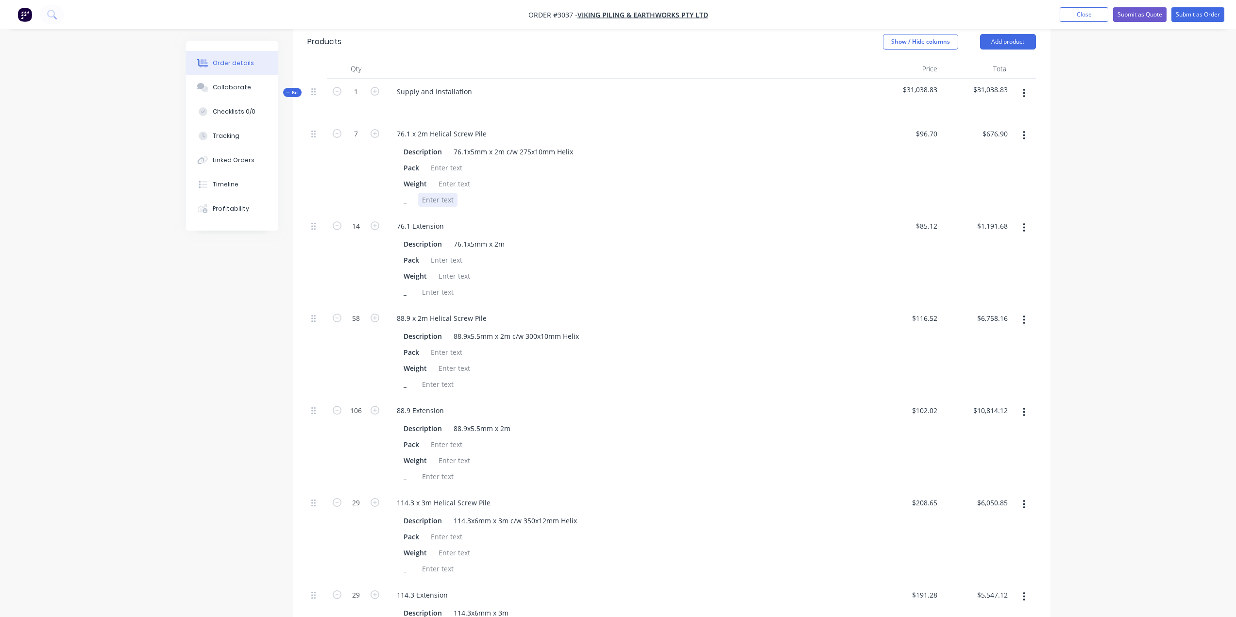
click at [442, 199] on div at bounding box center [437, 200] width 39 height 14
click at [440, 381] on div at bounding box center [437, 384] width 39 height 14
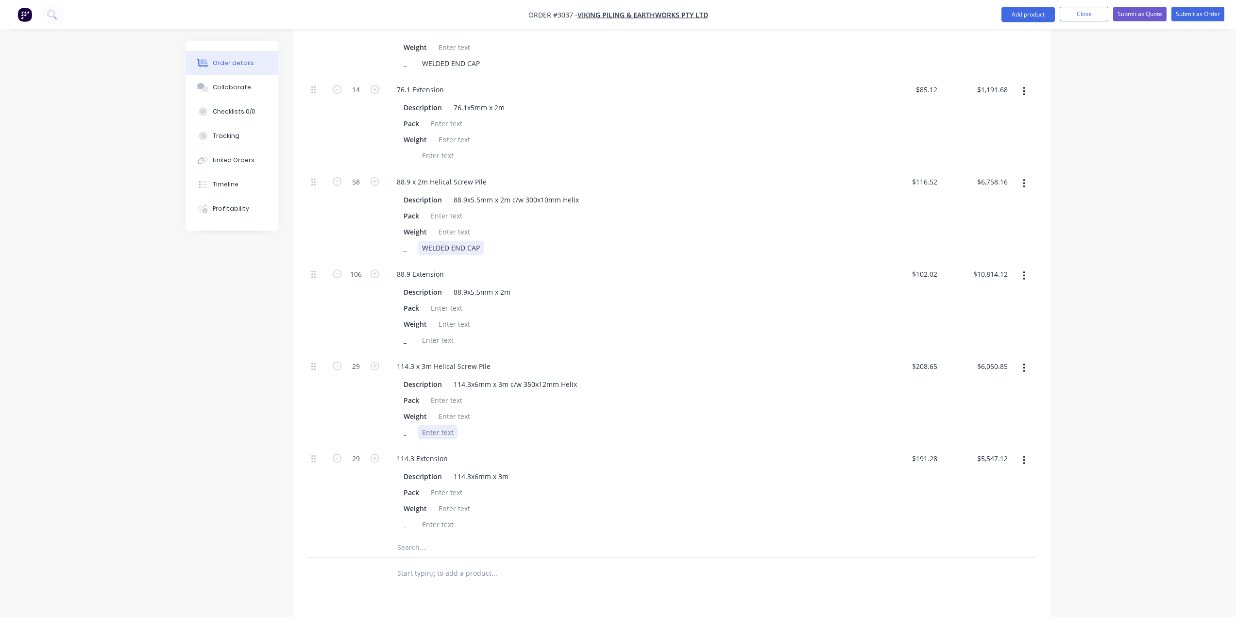
scroll to position [475, 0]
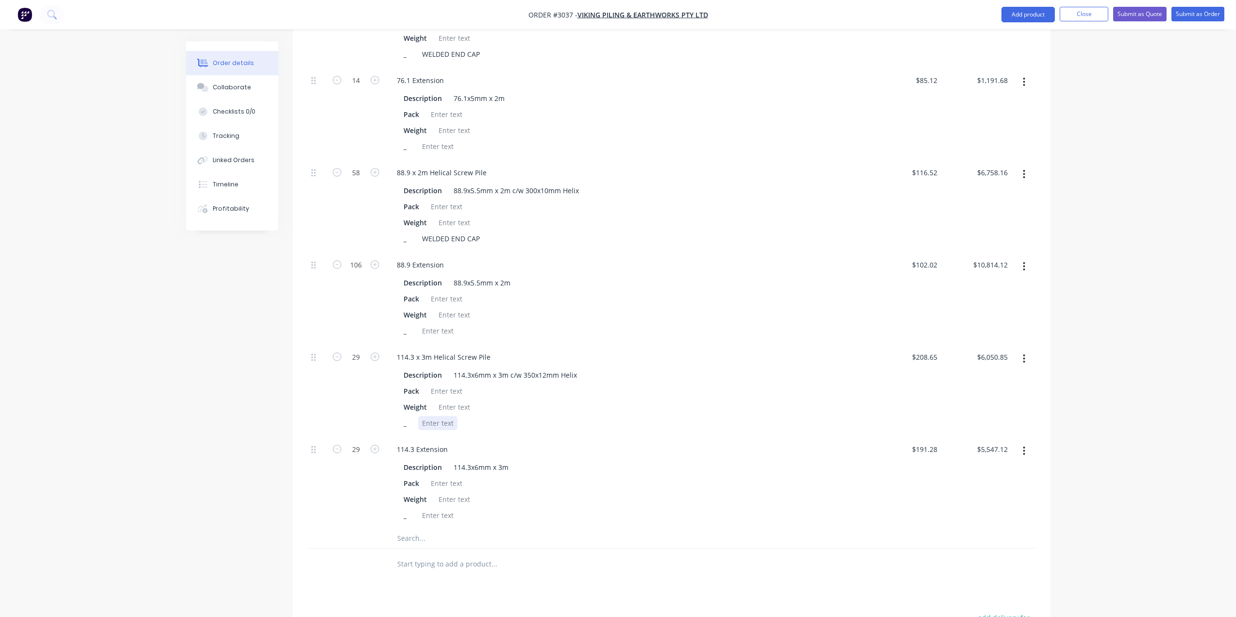
click at [442, 422] on div at bounding box center [437, 423] width 39 height 14
click at [672, 464] on div "Description 114.3x6mm x 3m" at bounding box center [626, 467] width 453 height 14
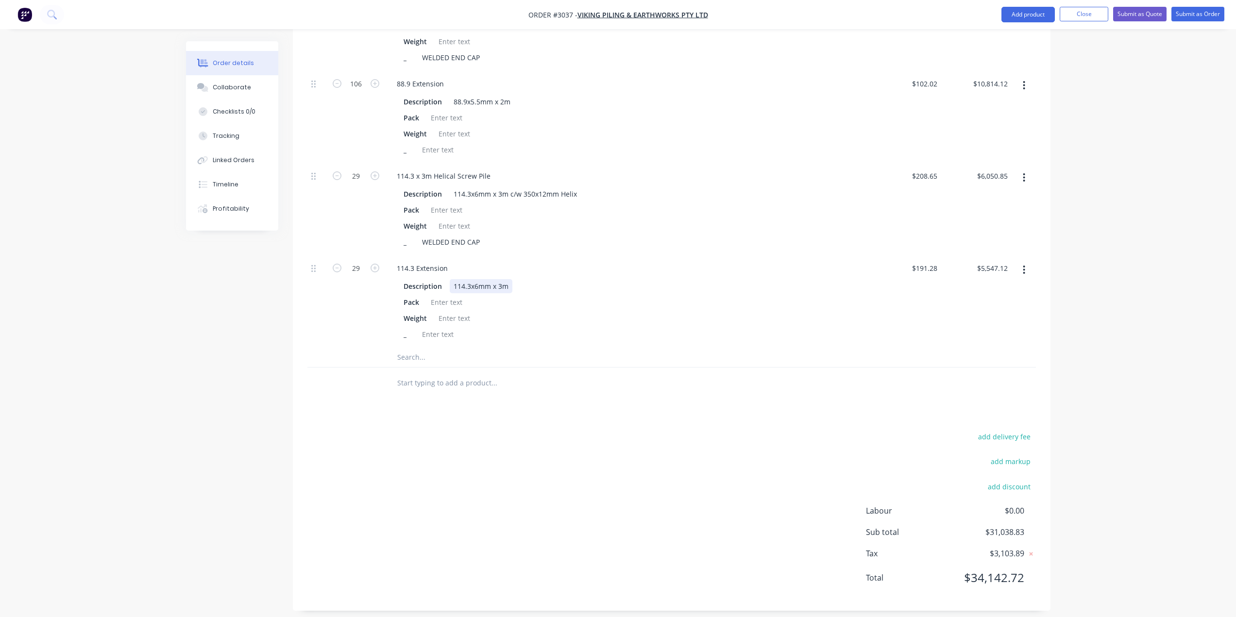
scroll to position [664, 0]
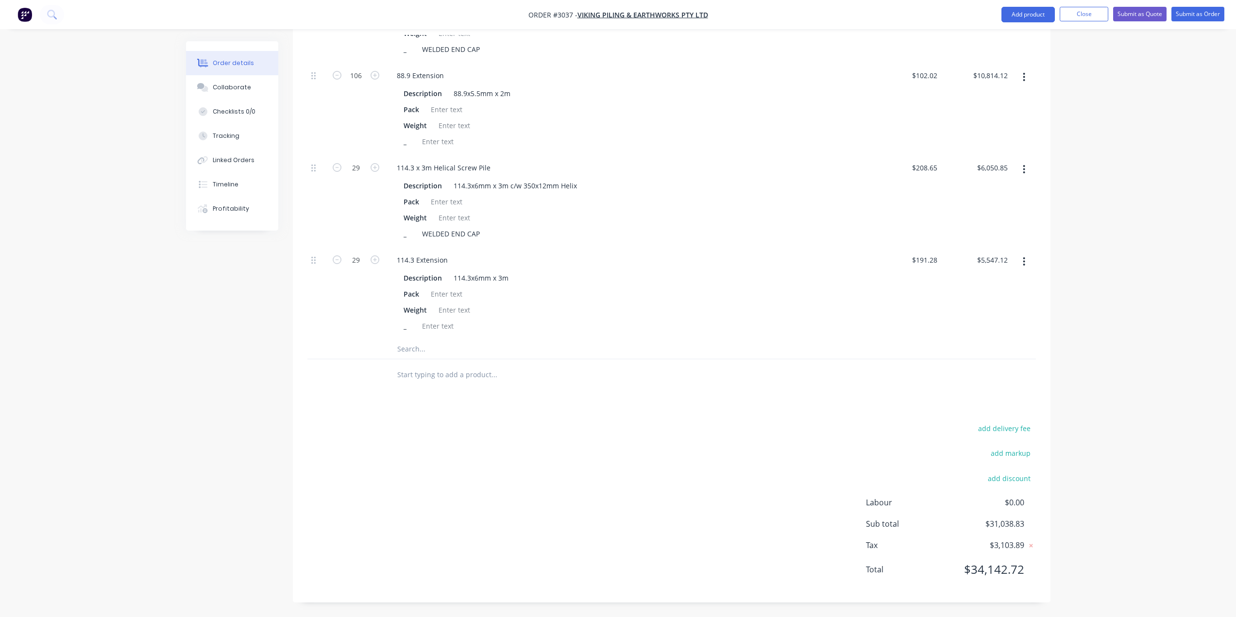
click at [412, 350] on input "text" at bounding box center [494, 348] width 194 height 19
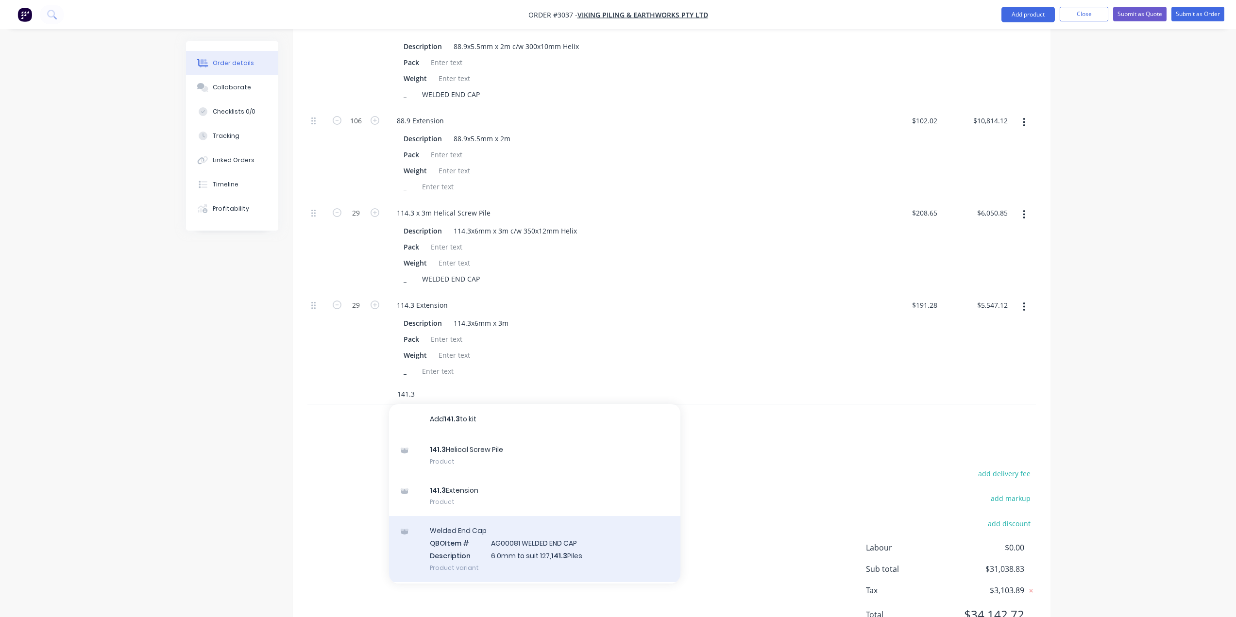
scroll to position [616, 0]
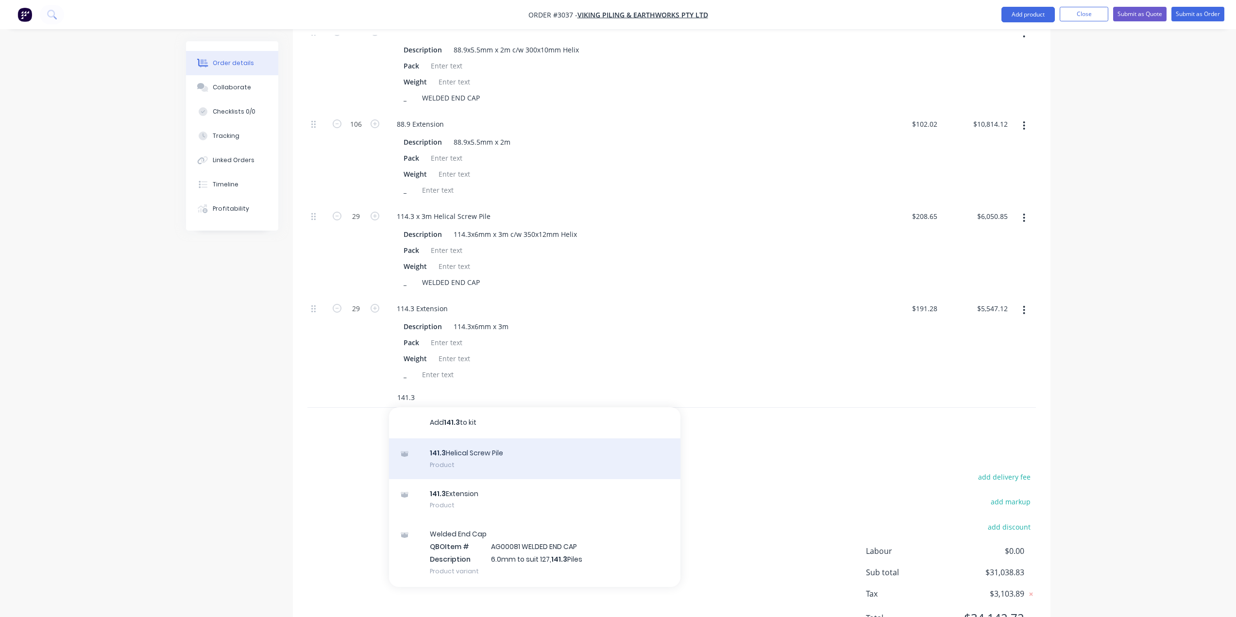
type input "141.3"
click at [468, 460] on div "141.3 Helical Screw Pile Product" at bounding box center [534, 459] width 291 height 41
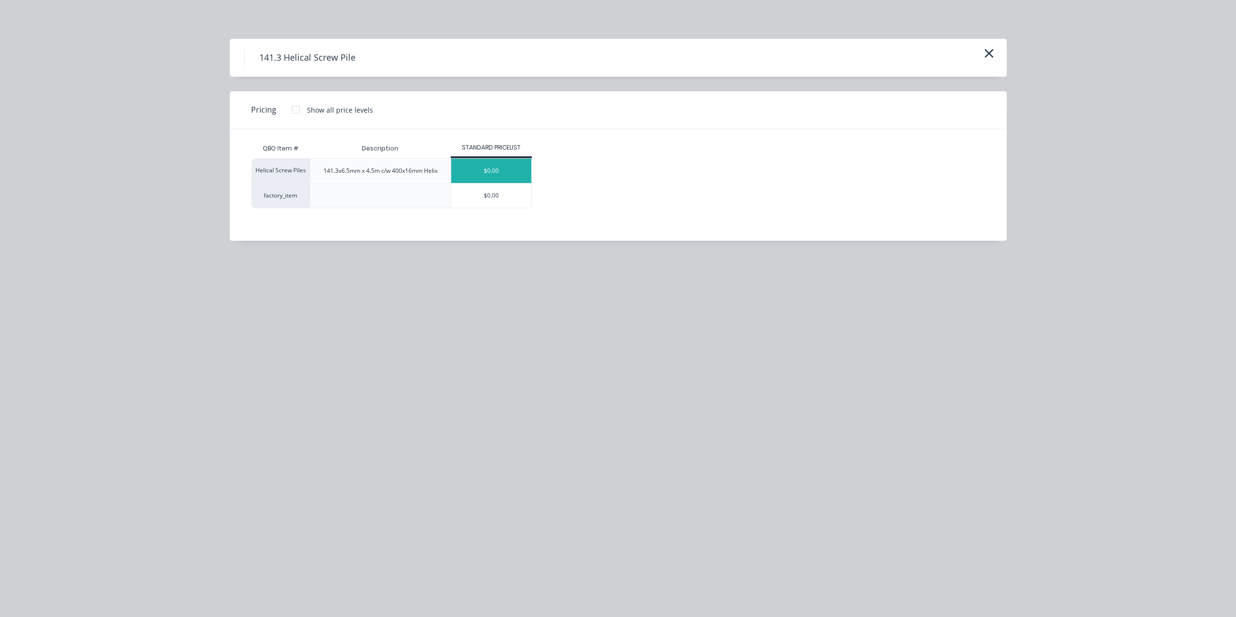
click at [481, 176] on div "$0.00" at bounding box center [491, 171] width 80 height 24
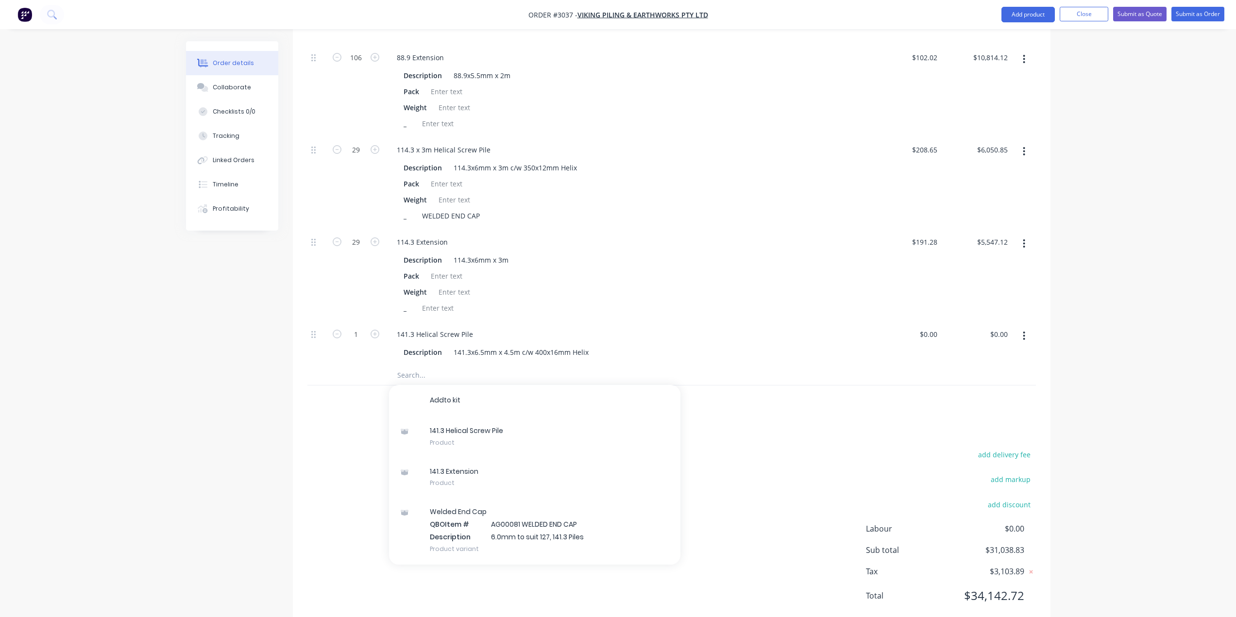
scroll to position [709, 0]
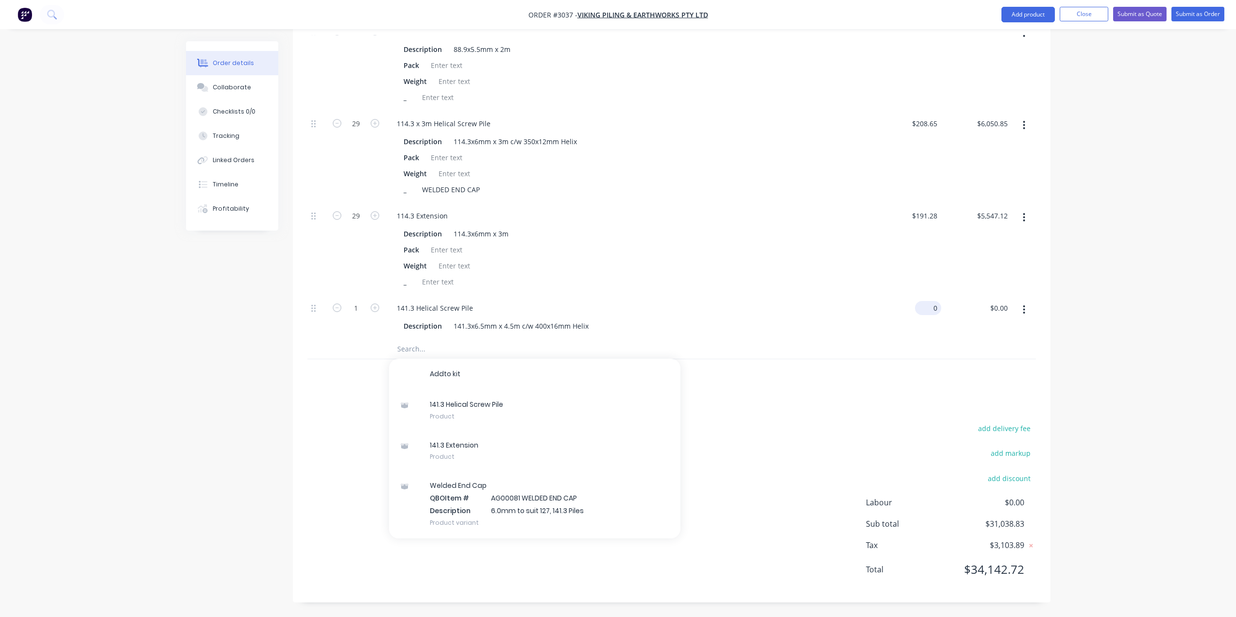
click at [932, 311] on input "0" at bounding box center [930, 308] width 22 height 14
type input "$397.79"
click at [353, 306] on input "1" at bounding box center [355, 308] width 25 height 15
type input "12"
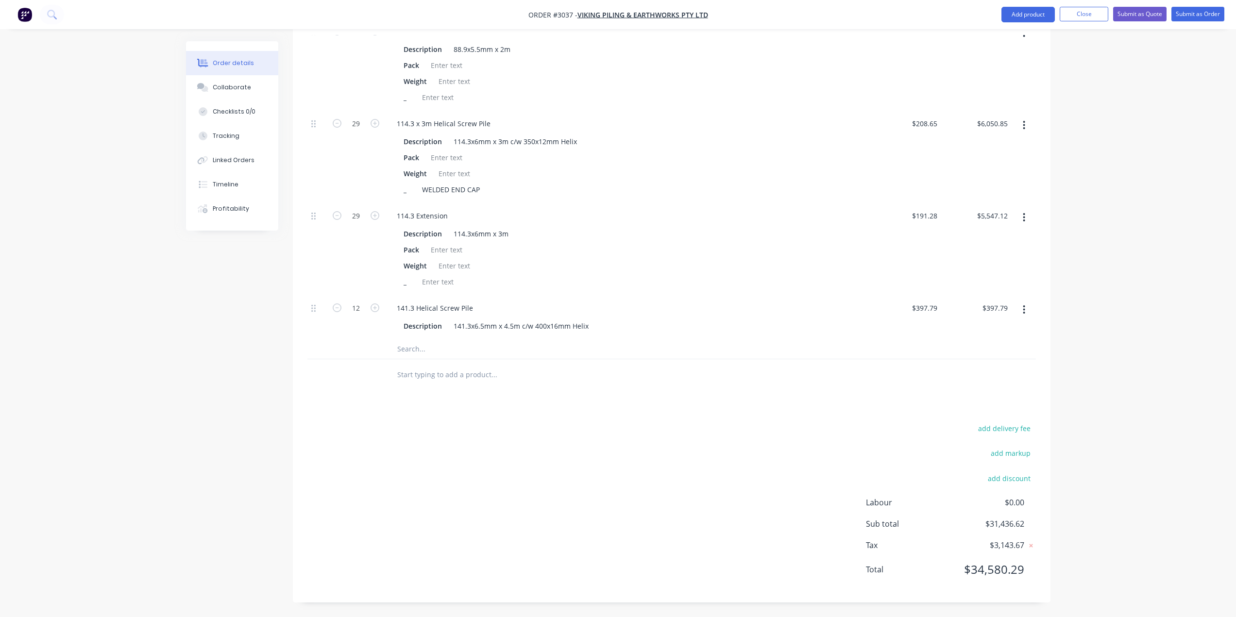
type input "$4,773.48"
click at [617, 304] on div "141.3 Helical Screw Pile" at bounding box center [628, 308] width 478 height 14
click at [425, 349] on input "text" at bounding box center [494, 348] width 194 height 19
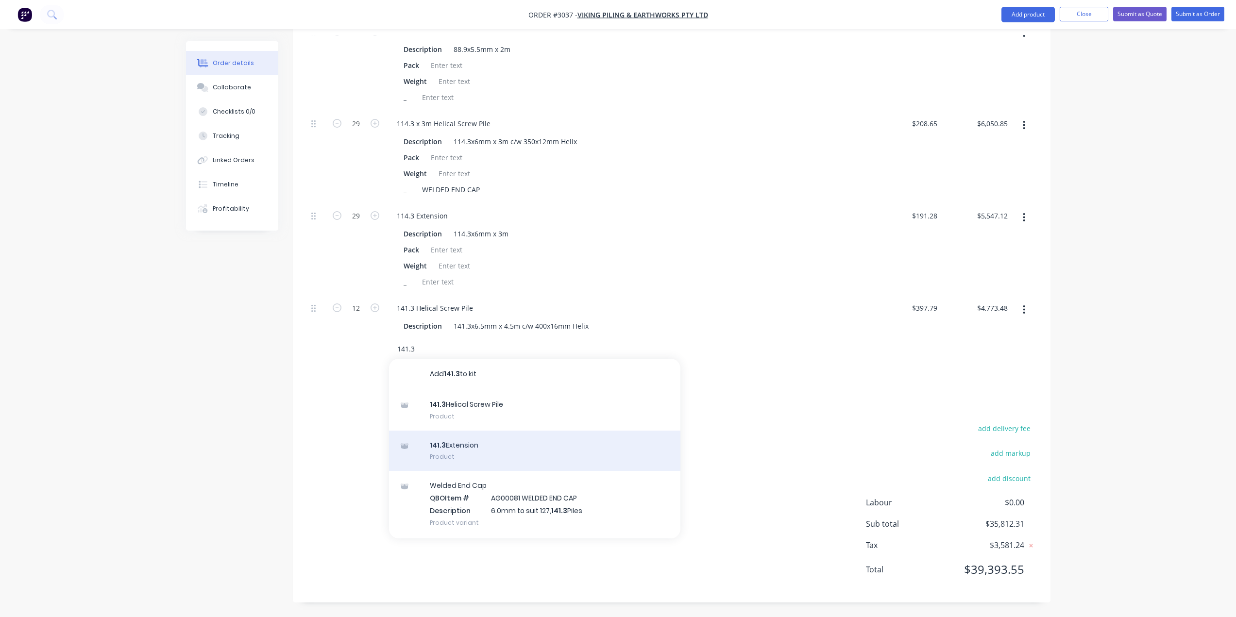
type input "141.3"
click at [462, 443] on div "141.3 Extension Product" at bounding box center [534, 451] width 291 height 41
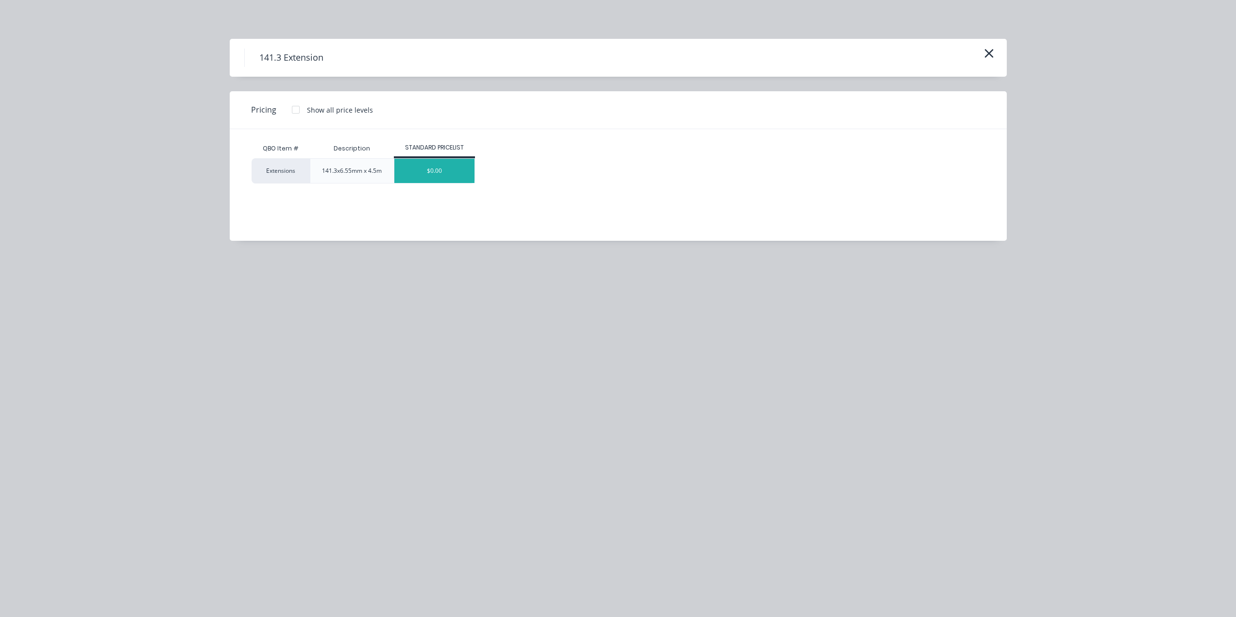
click at [428, 175] on div "$0.00" at bounding box center [434, 171] width 80 height 24
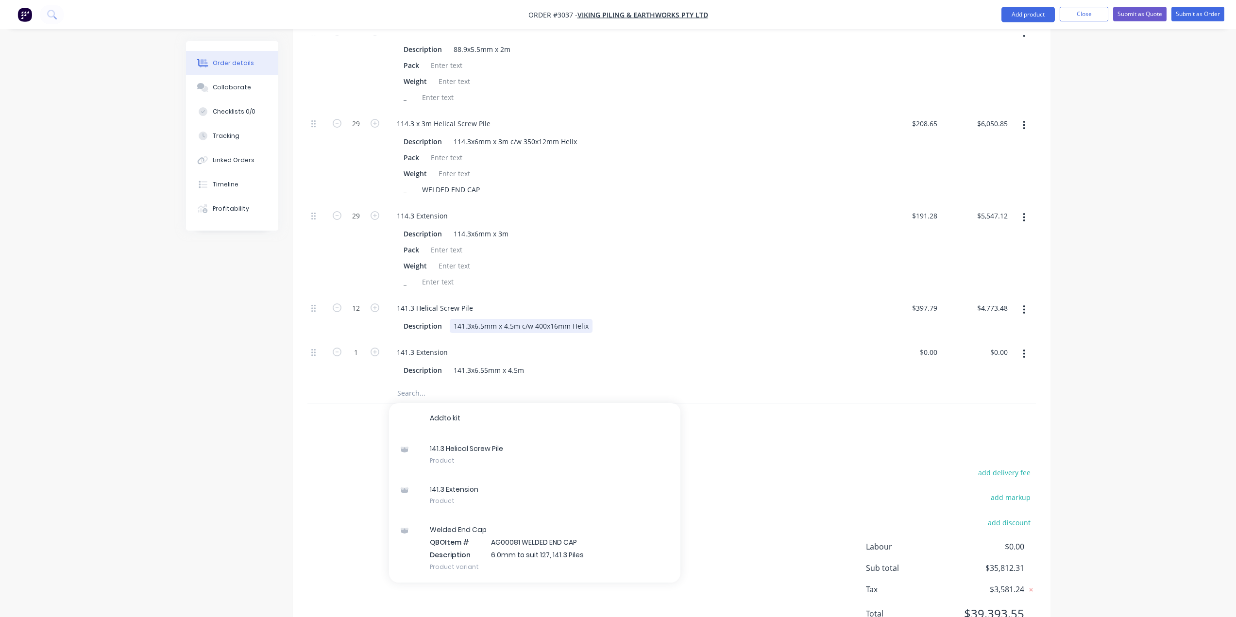
click at [509, 324] on div "141.3x6.5mm x 4.5m c/w 400x16mm Helix" at bounding box center [521, 326] width 143 height 14
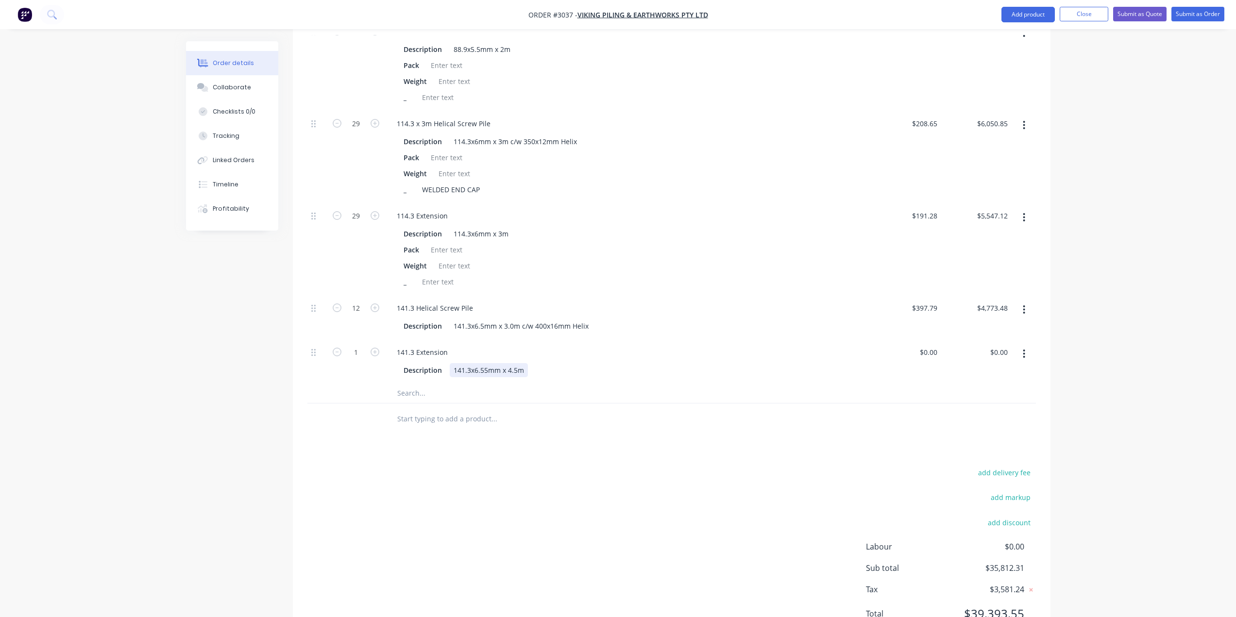
click at [495, 367] on div "141.3x6.55mm x 4.5m" at bounding box center [489, 370] width 78 height 14
click at [512, 370] on div "141.3x6.55mm x 4.5m" at bounding box center [489, 370] width 78 height 14
click at [515, 370] on div "141.3x6.55mm x 4.5m" at bounding box center [489, 370] width 78 height 14
click at [634, 248] on div "Pack" at bounding box center [626, 250] width 453 height 14
type input "15"
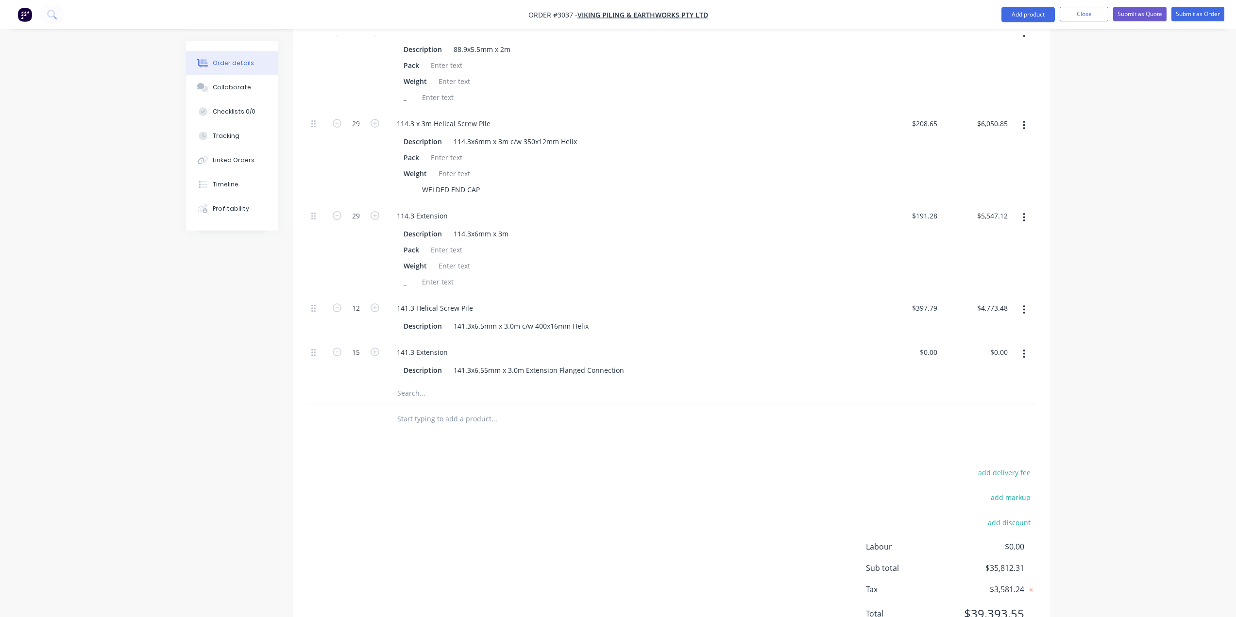
click at [714, 217] on div "114.3 Extension" at bounding box center [628, 216] width 478 height 14
drag, startPoint x: 312, startPoint y: 308, endPoint x: 623, endPoint y: 262, distance: 314.7
click at [623, 262] on div "Weight" at bounding box center [626, 266] width 453 height 14
click at [312, 310] on icon at bounding box center [313, 308] width 4 height 9
click at [1023, 307] on icon "button" at bounding box center [1024, 310] width 2 height 11
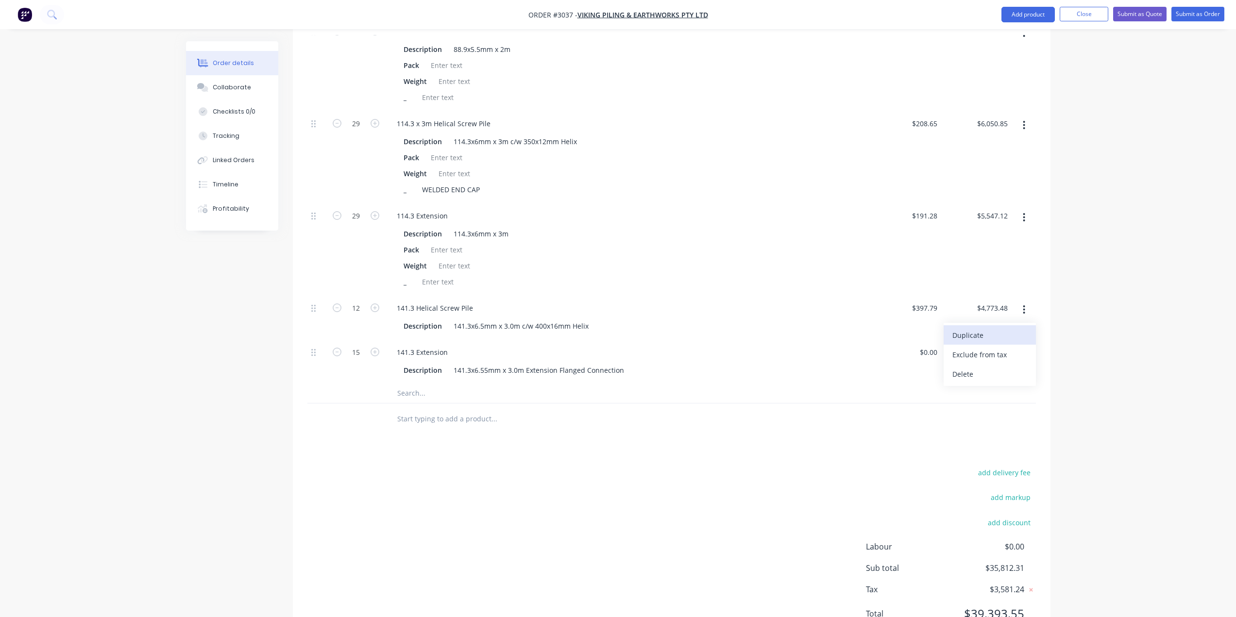
click at [1001, 339] on div "Duplicate" at bounding box center [989, 335] width 75 height 14
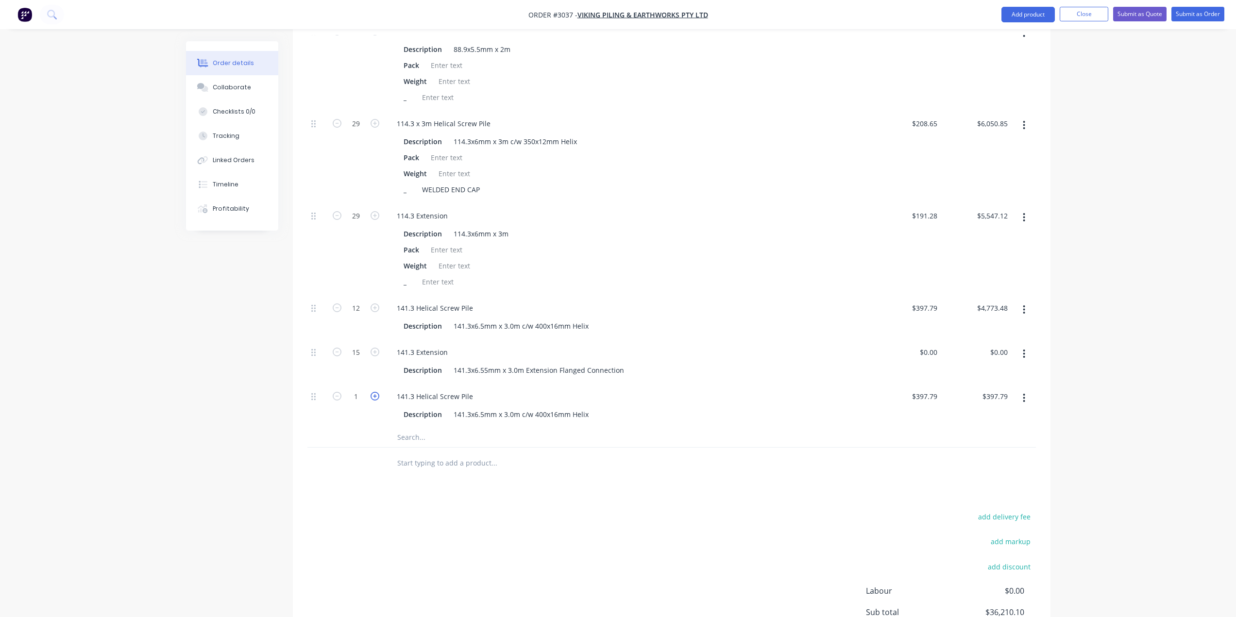
click at [372, 394] on icon "button" at bounding box center [375, 396] width 9 height 9
type input "2"
type input "$795.58"
click at [372, 394] on icon "button" at bounding box center [375, 396] width 9 height 9
type input "3"
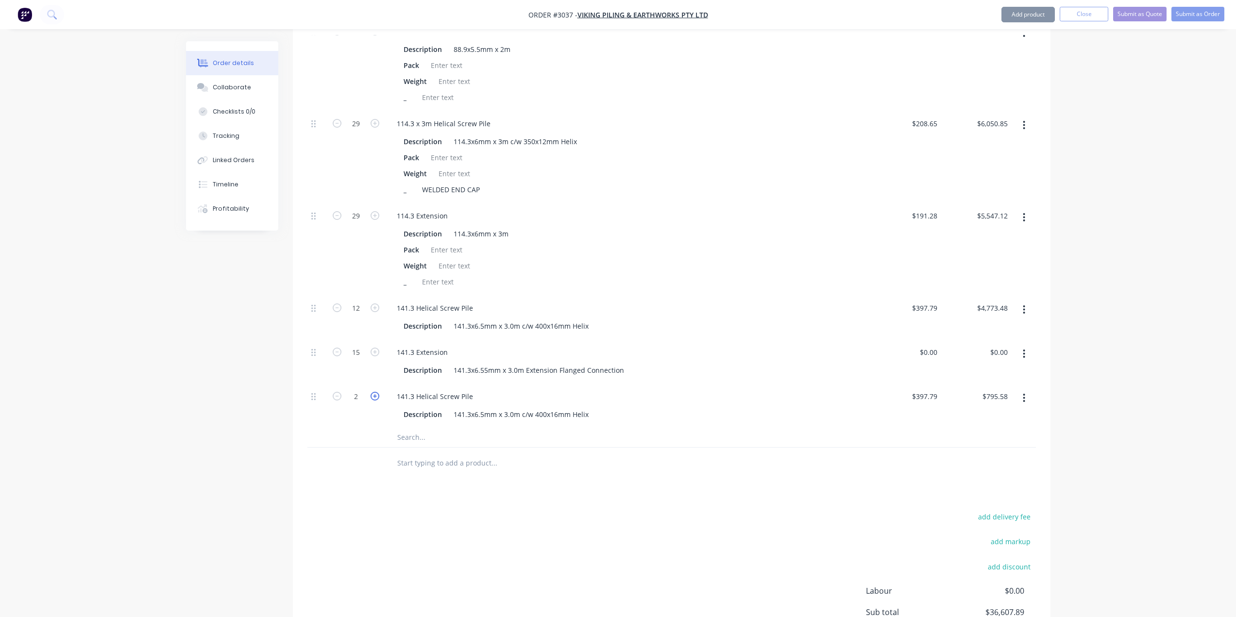
type input "$1,193.37"
click at [540, 415] on div "141.3x6.5mm x 3.0m c/w 400x16mm Helix" at bounding box center [521, 414] width 143 height 14
click at [585, 327] on div "141.3x6.5mm x 3.0m c/w 400x16mm Helix" at bounding box center [521, 326] width 143 height 14
click at [589, 325] on div "141.3x6.5mm x 3.0m c/w 400x16mm Helix" at bounding box center [521, 326] width 143 height 14
click at [586, 416] on div "141.3x6.5mm x 3.0m c/w 400x20mm Helix" at bounding box center [521, 414] width 143 height 14
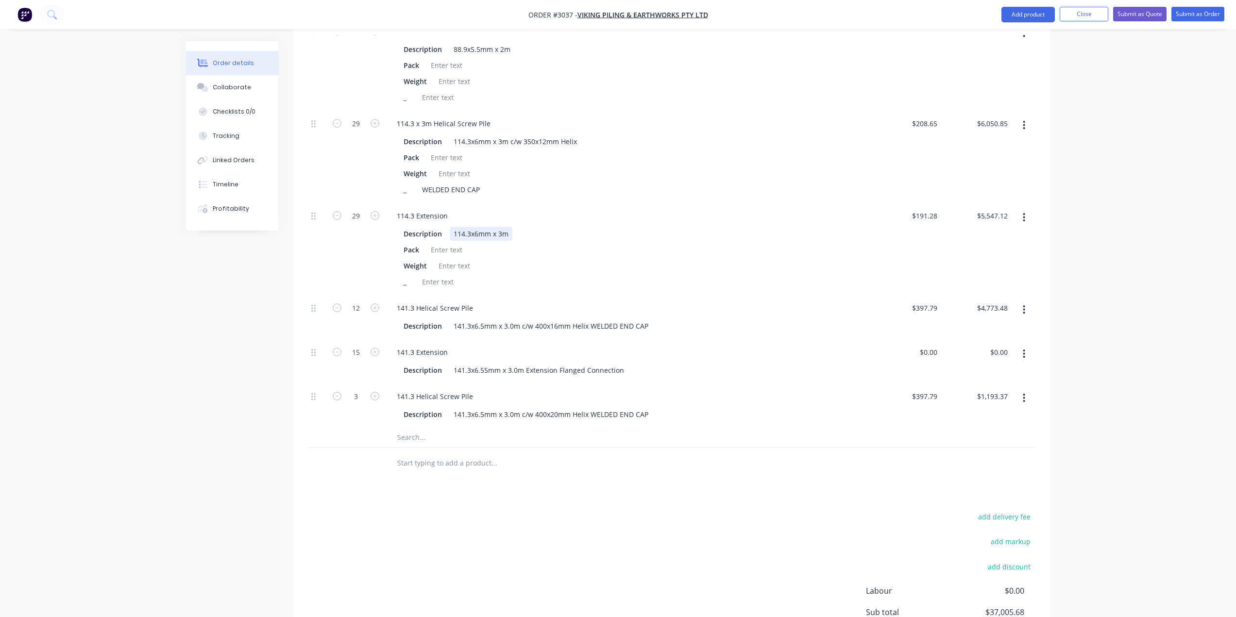
click at [785, 234] on div "Description 114.3x6mm x 3m" at bounding box center [626, 234] width 453 height 14
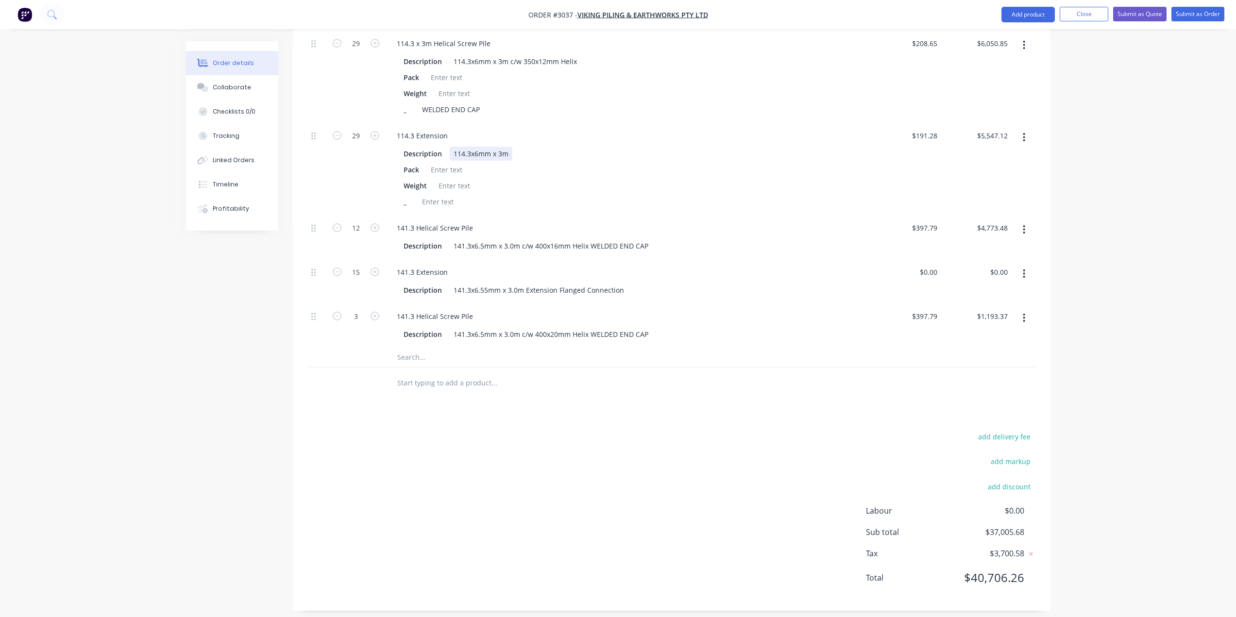
scroll to position [797, 0]
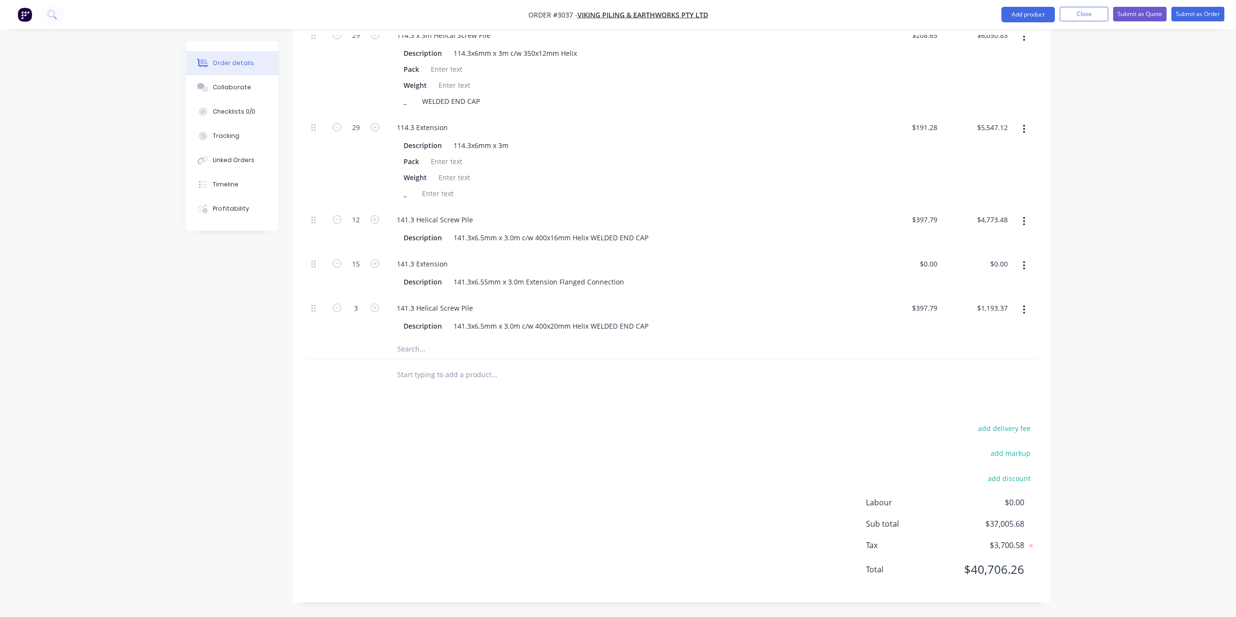
click at [427, 352] on input "text" at bounding box center [494, 348] width 194 height 19
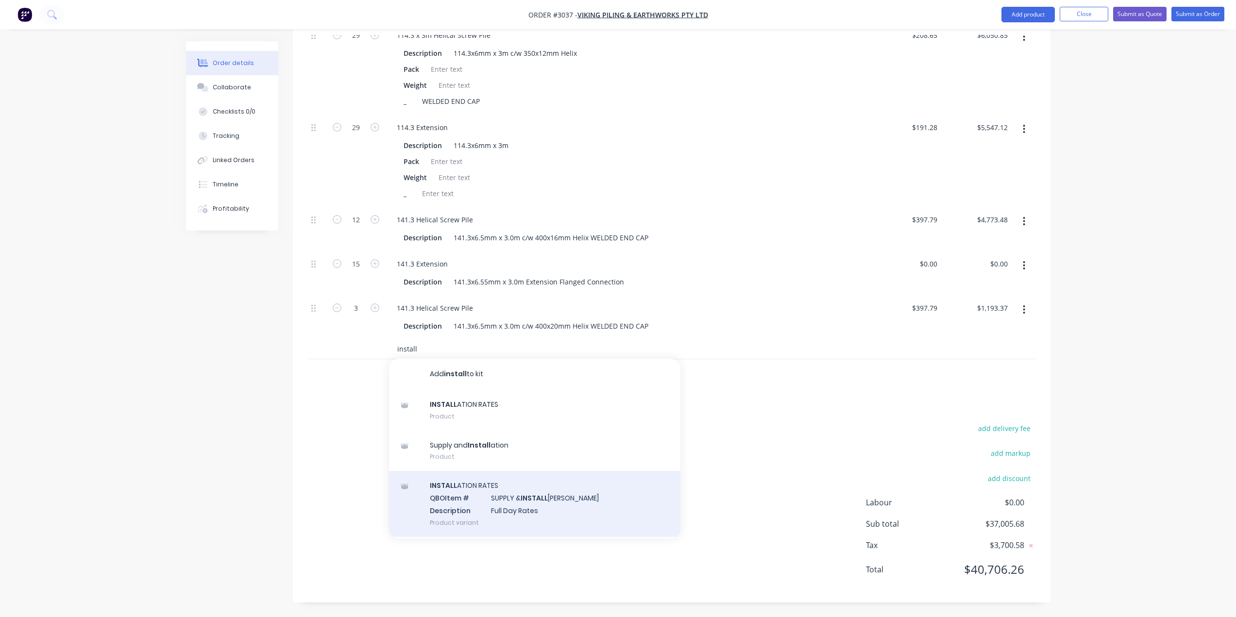
type input "install"
click at [454, 505] on div "INSTALL ATION RATES QBO Item # SUPPLY & INSTALL ATION AASW Description Full Day…" at bounding box center [534, 504] width 291 height 66
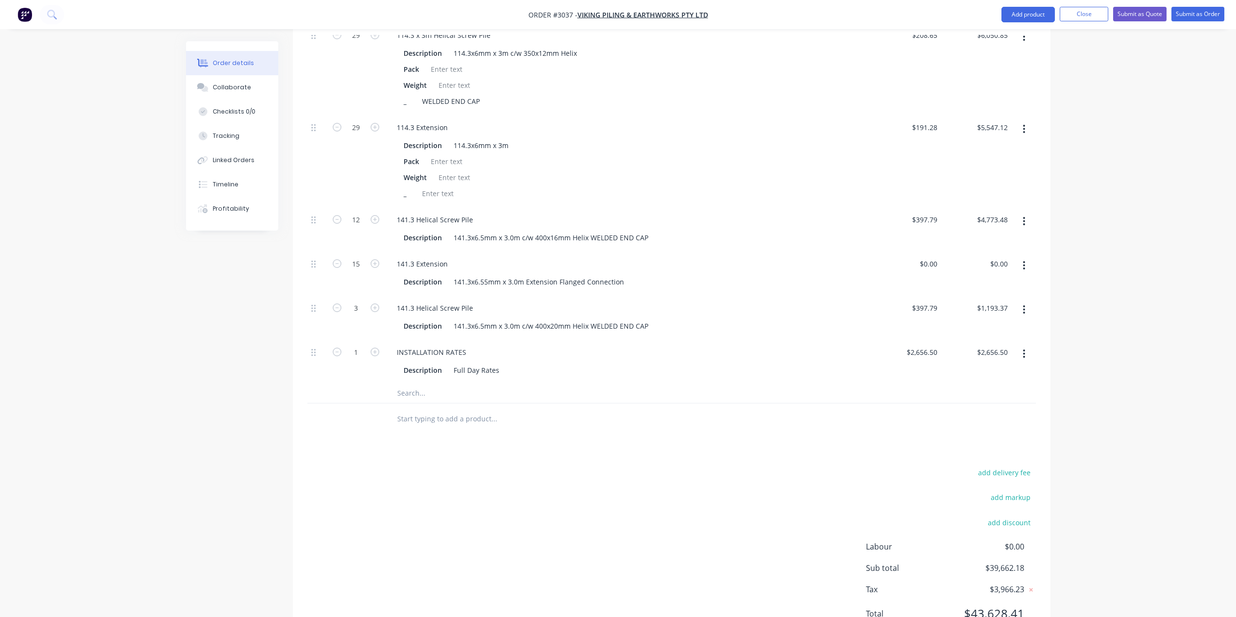
click at [422, 393] on input "text" at bounding box center [494, 393] width 194 height 19
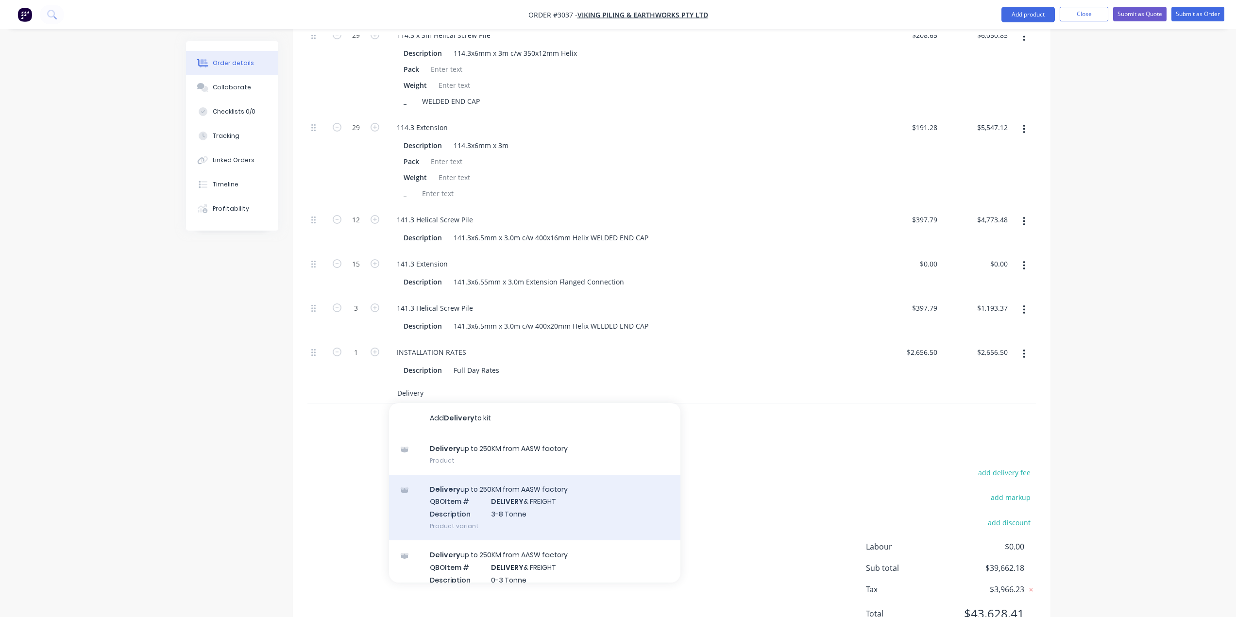
type input "Delivery"
click at [515, 487] on div "Delivery up to 250KM from AASW factory QBO Item # DELIVERY & FREIGHT Descriptio…" at bounding box center [534, 508] width 291 height 66
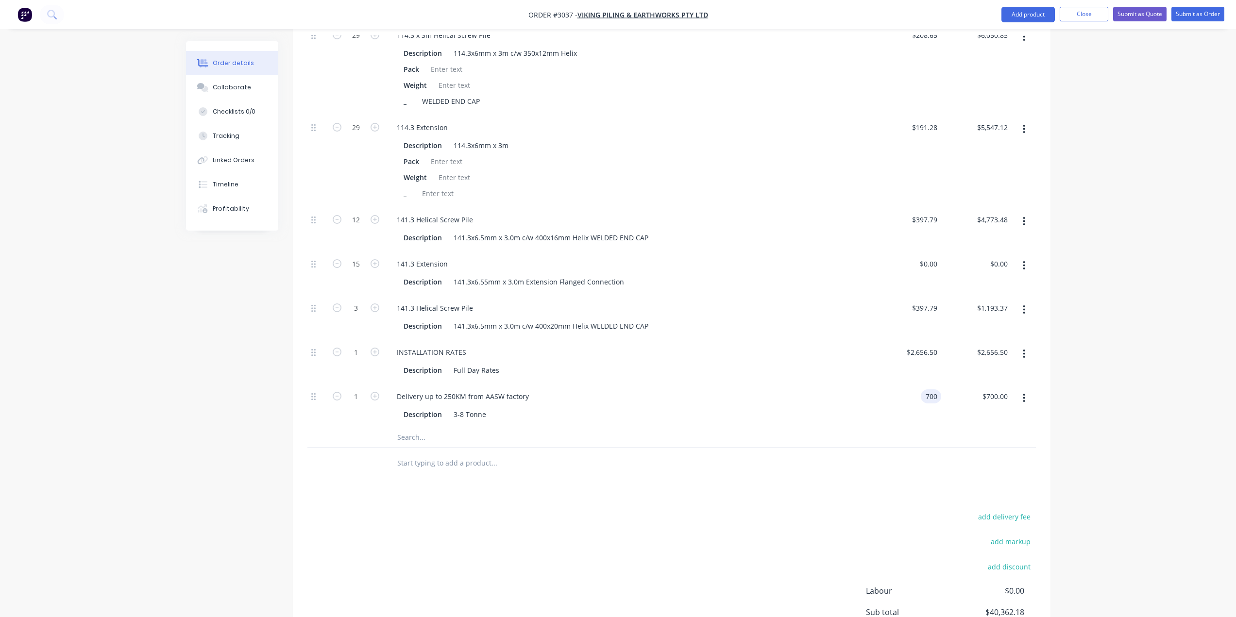
click at [926, 398] on input "700" at bounding box center [933, 397] width 17 height 14
type input "$1,000.00"
click at [487, 421] on div "3-8 Tonne" at bounding box center [470, 414] width 40 height 14
click at [473, 370] on div "Full Day Rates" at bounding box center [476, 370] width 53 height 14
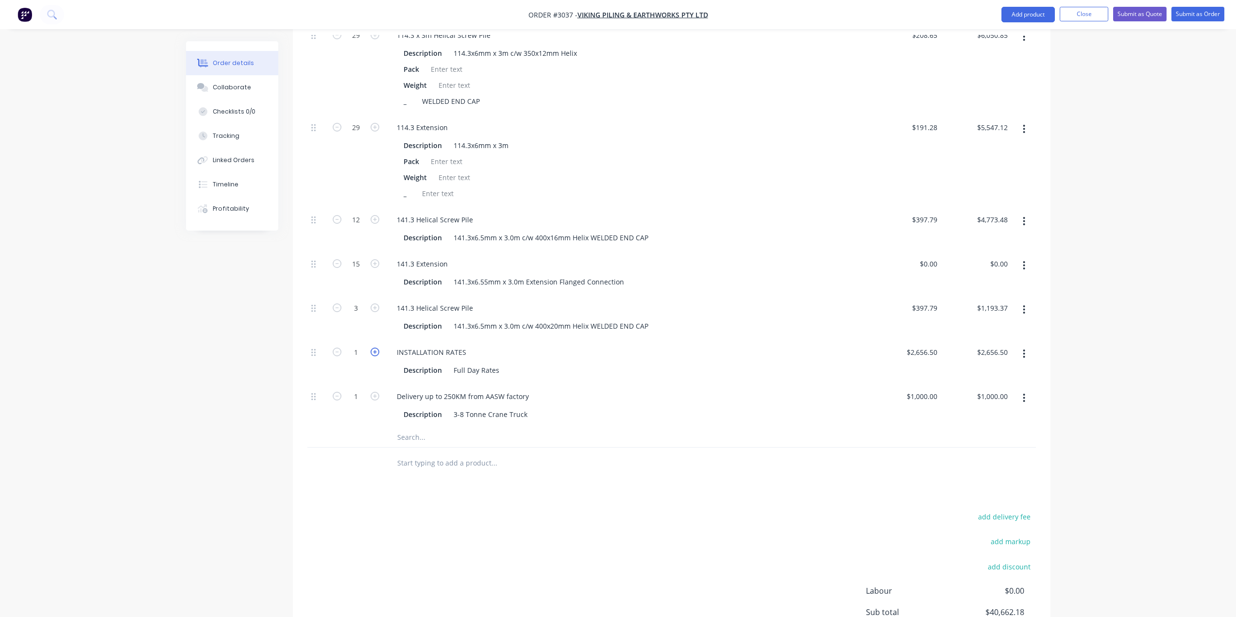
click at [372, 353] on icon "button" at bounding box center [375, 352] width 9 height 9
type input "2"
type input "$5,313.00"
click at [498, 372] on div "Full Day Rates" at bounding box center [476, 370] width 53 height 14
click at [933, 345] on input "2656.5" at bounding box center [923, 352] width 35 height 14
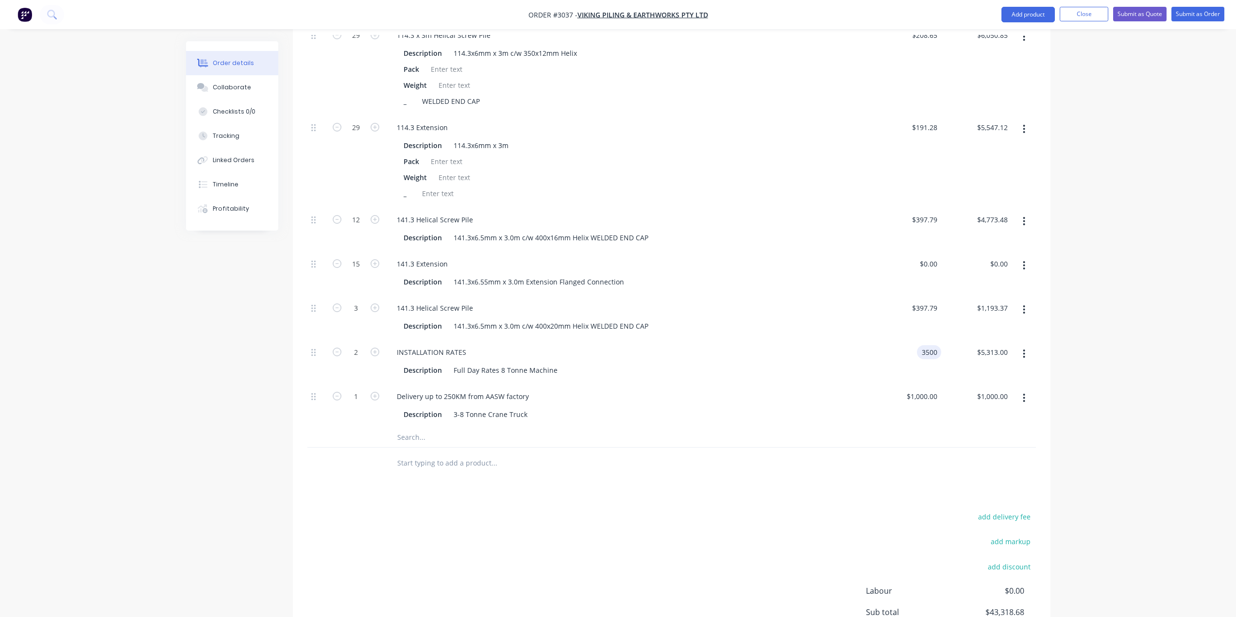
type input "$3,500.00"
type input "$7,000.00"
click at [828, 309] on div "141.3 Helical Screw Pile" at bounding box center [628, 308] width 478 height 14
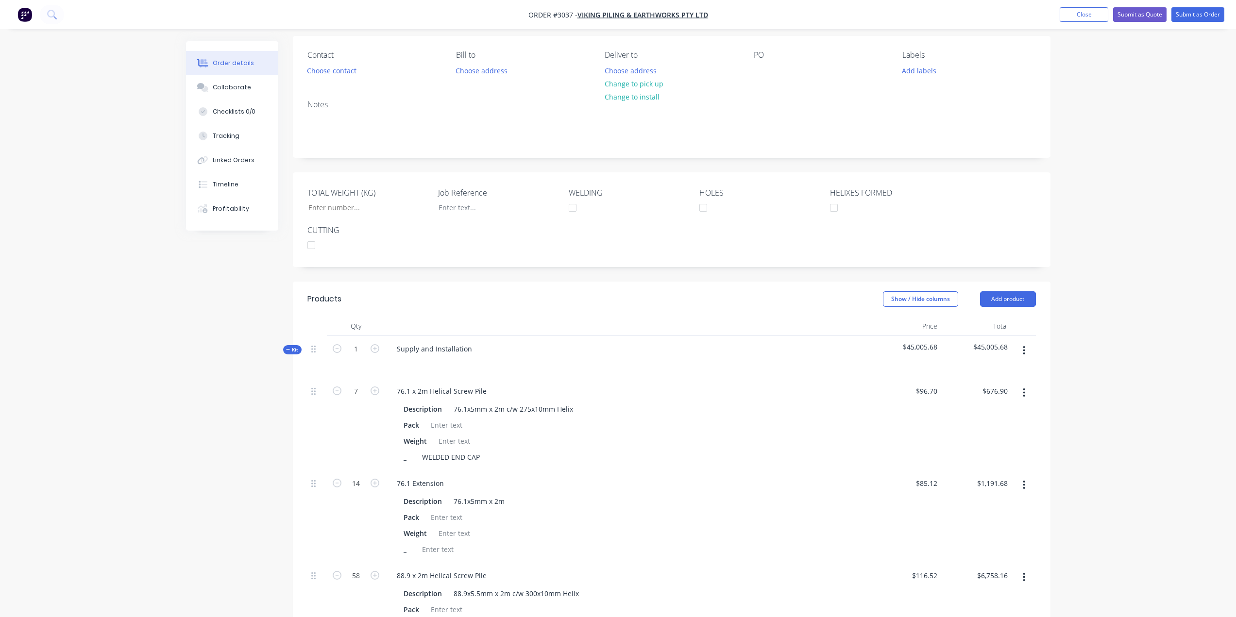
scroll to position [60, 0]
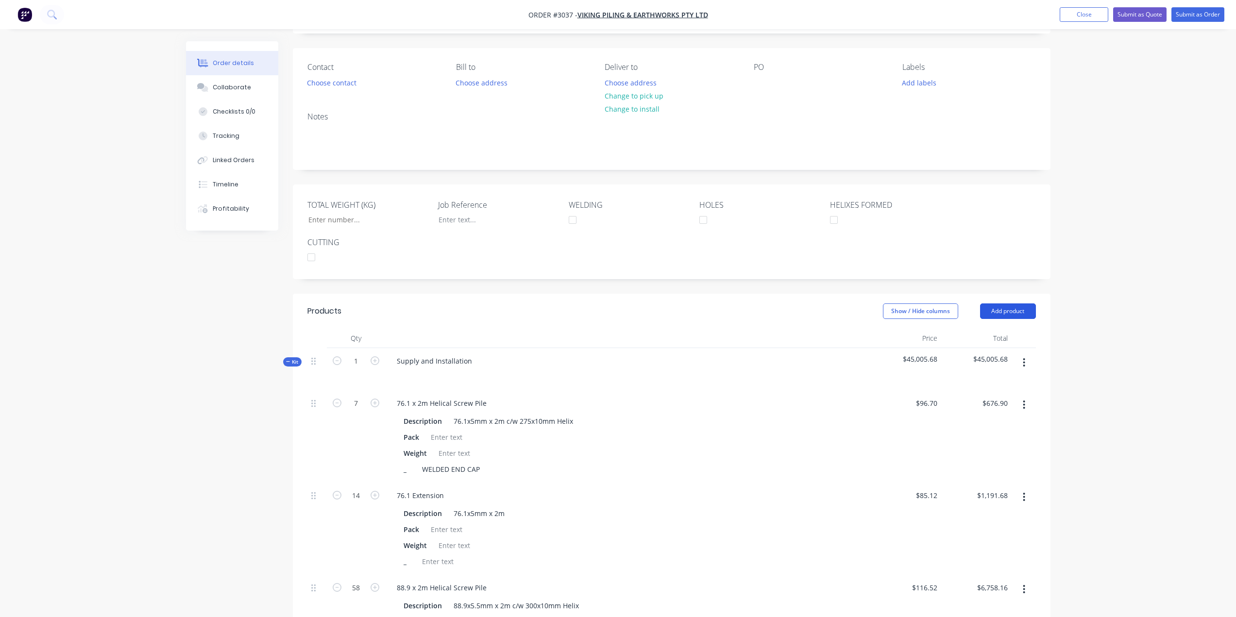
click at [1011, 310] on button "Add product" at bounding box center [1008, 312] width 56 height 16
click at [985, 478] on div "Notes (External)" at bounding box center [989, 472] width 75 height 14
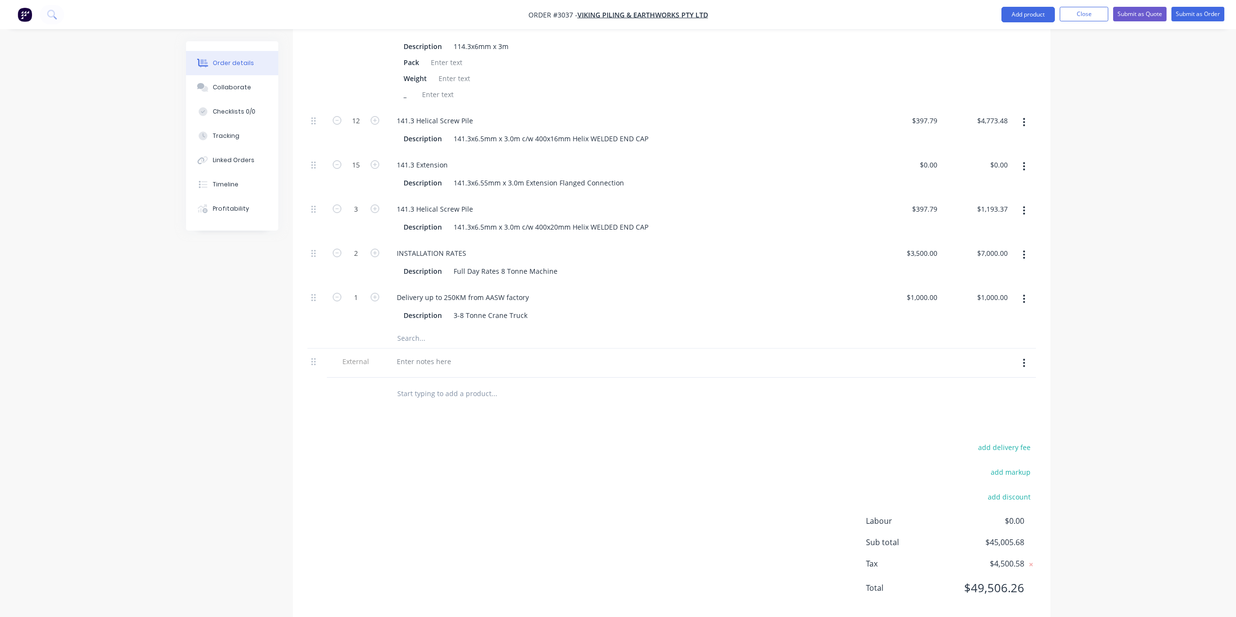
scroll to position [915, 0]
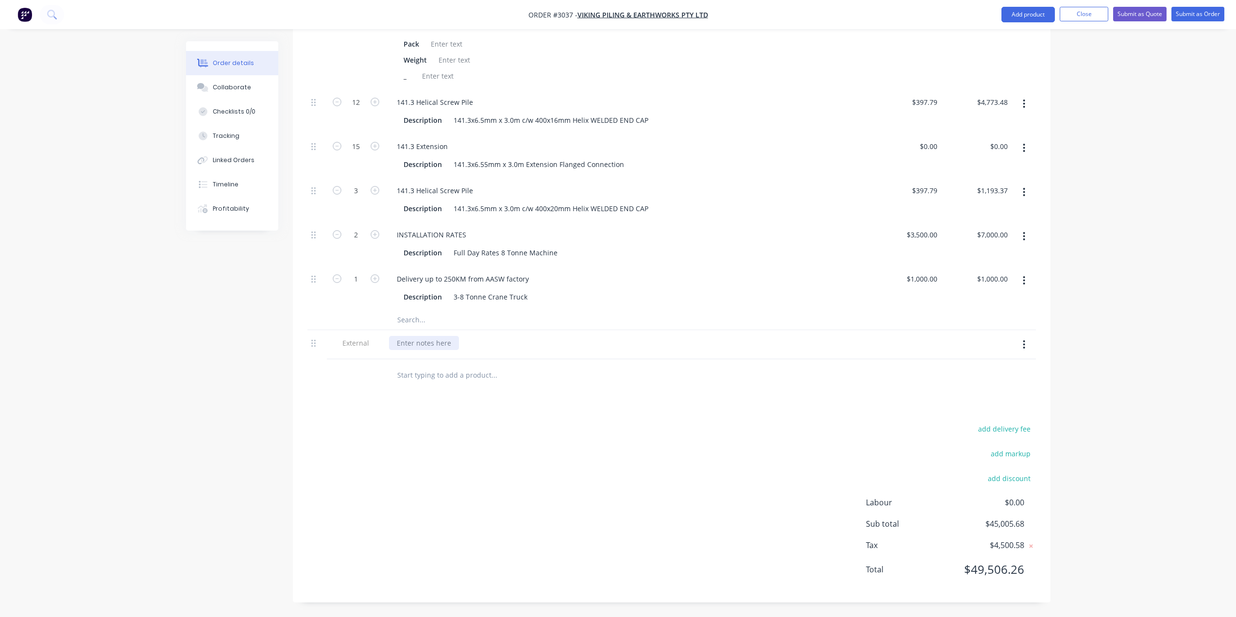
click at [415, 347] on div at bounding box center [424, 343] width 70 height 14
paste div
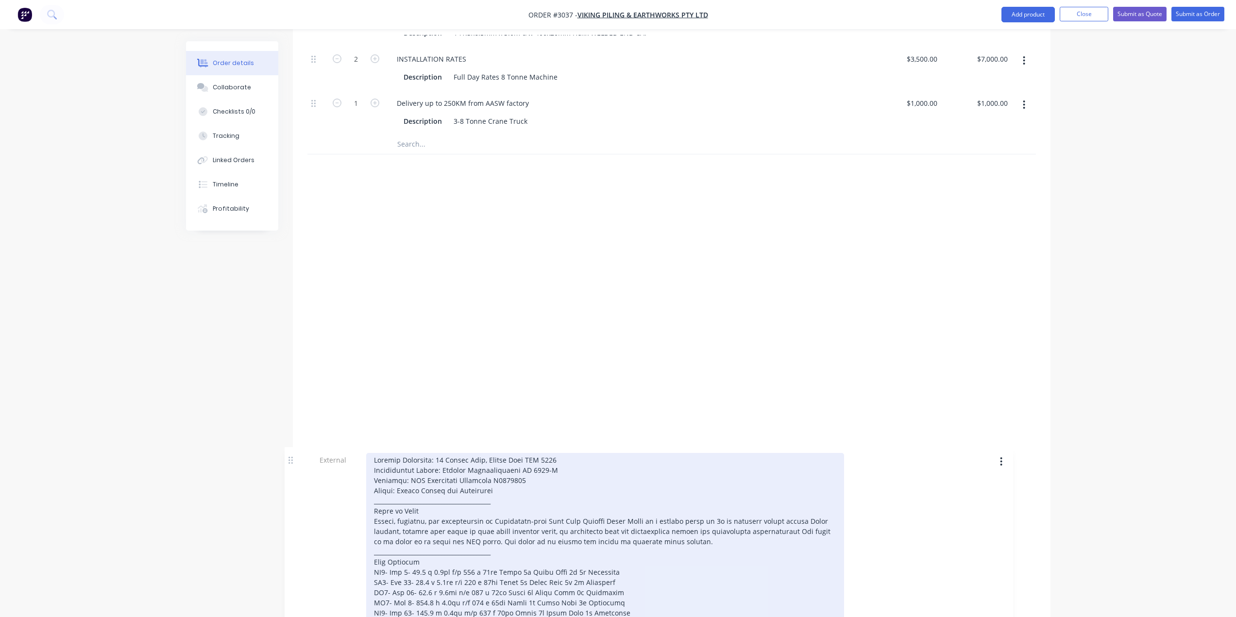
scroll to position [1311, 0]
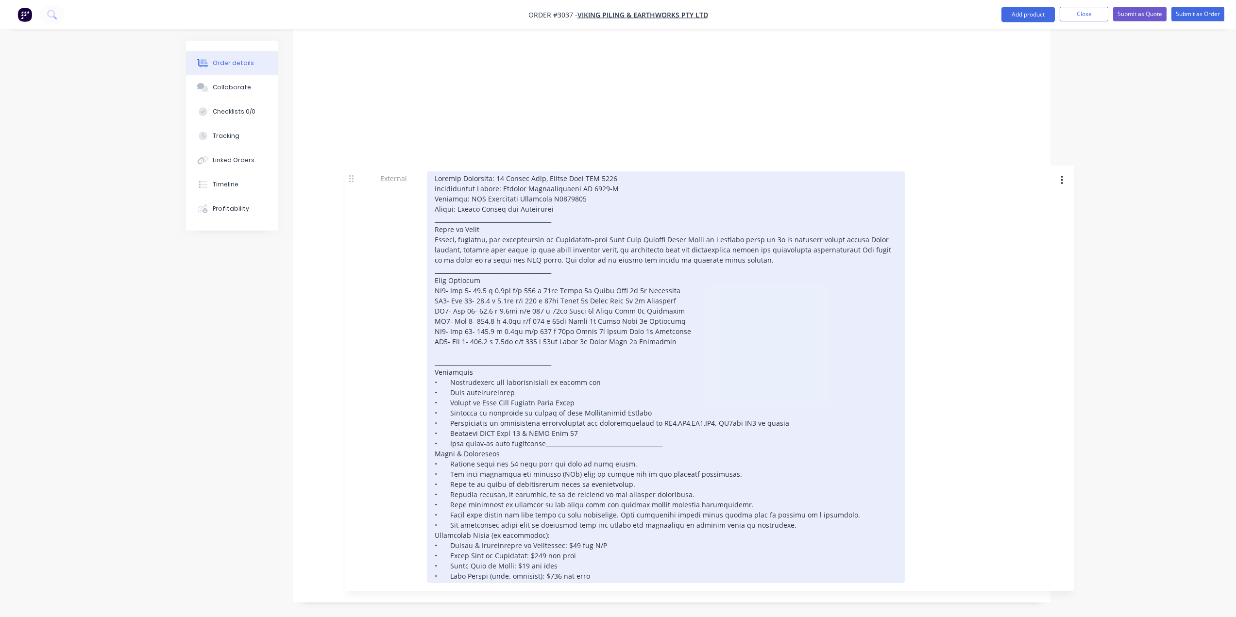
drag, startPoint x: 315, startPoint y: 441, endPoint x: 352, endPoint y: 168, distance: 275.8
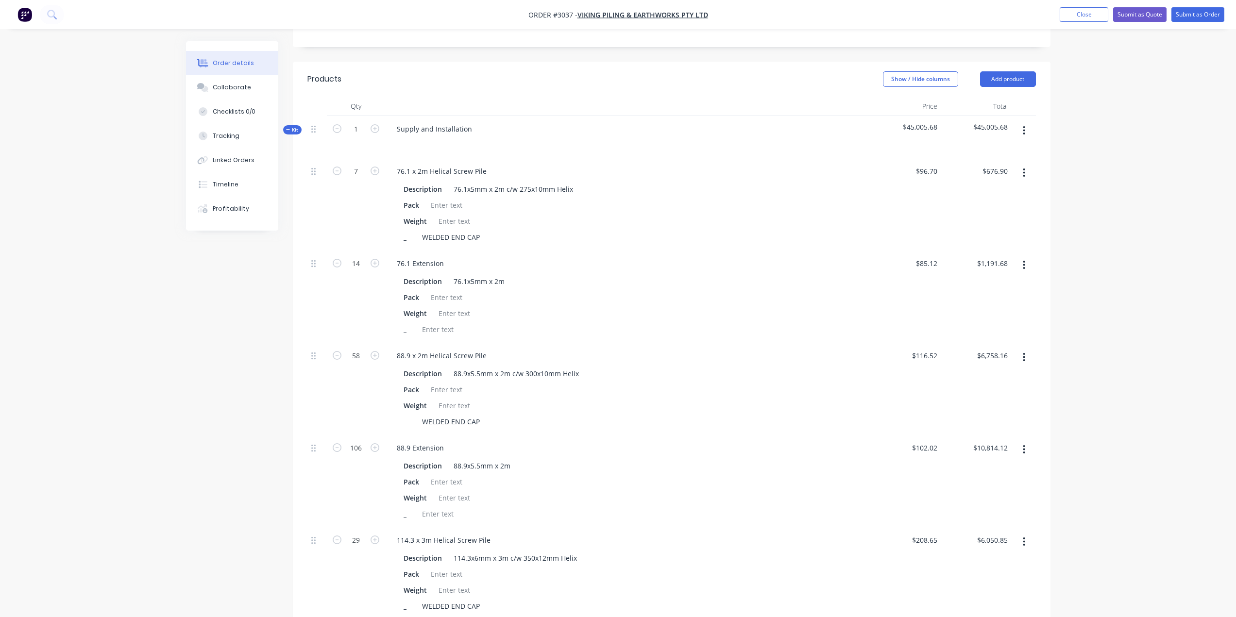
scroll to position [291, 0]
drag, startPoint x: 296, startPoint y: 129, endPoint x: 296, endPoint y: 135, distance: 5.8
click at [296, 129] on span "Kit" at bounding box center [292, 130] width 13 height 7
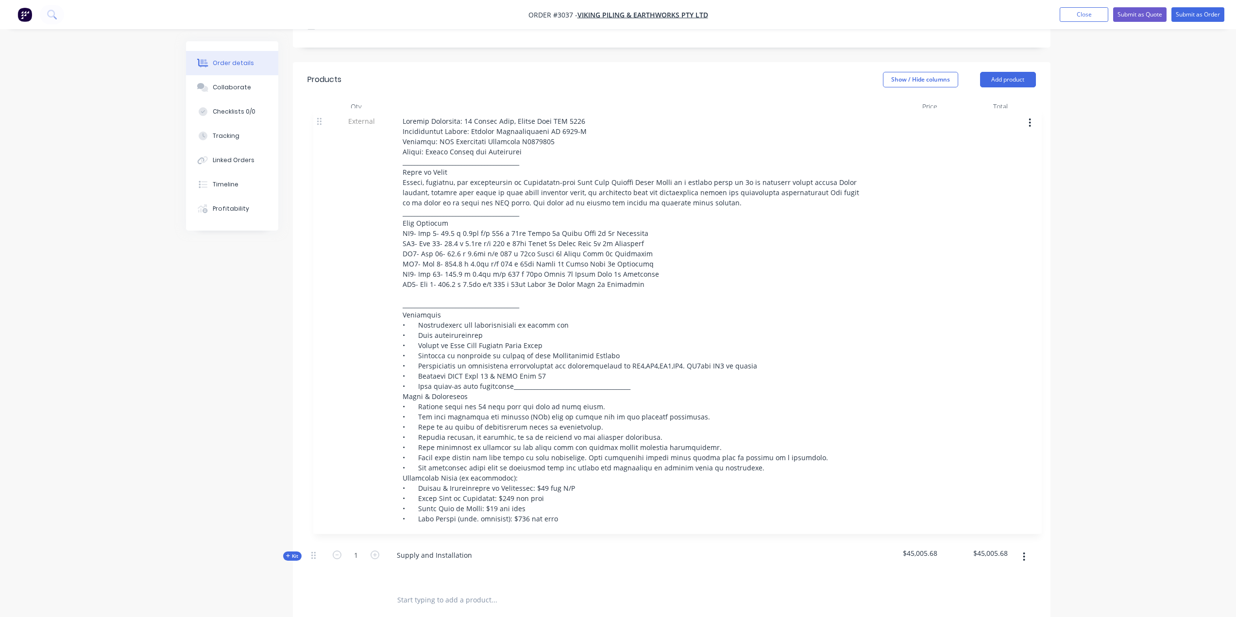
drag, startPoint x: 314, startPoint y: 172, endPoint x: 320, endPoint y: 119, distance: 53.7
click at [320, 119] on div "Kit 1 Supply and Installation $45,005.68 $45,005.68 External" at bounding box center [671, 351] width 728 height 468
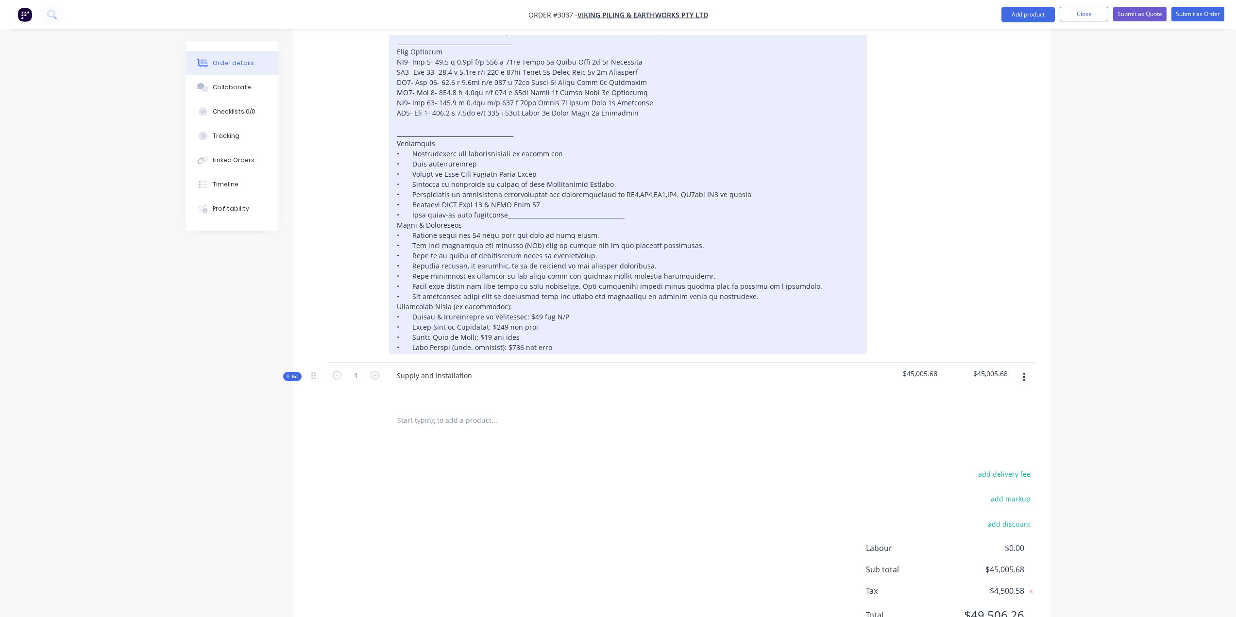
scroll to position [517, 0]
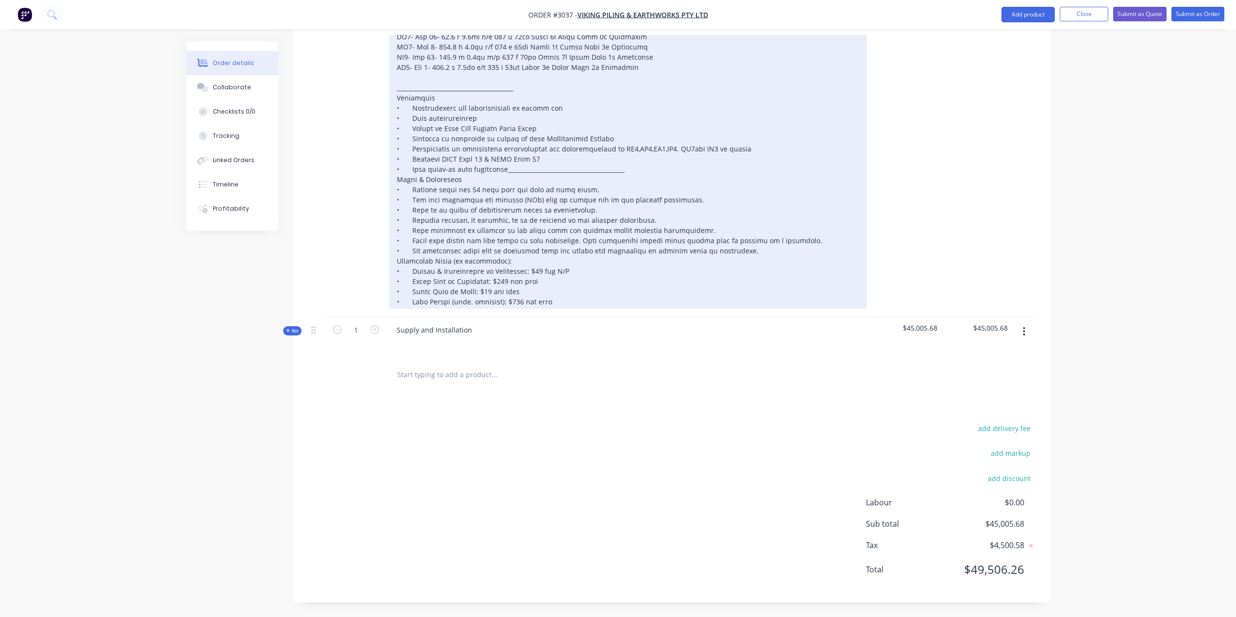
click at [507, 171] on div at bounding box center [628, 103] width 478 height 412
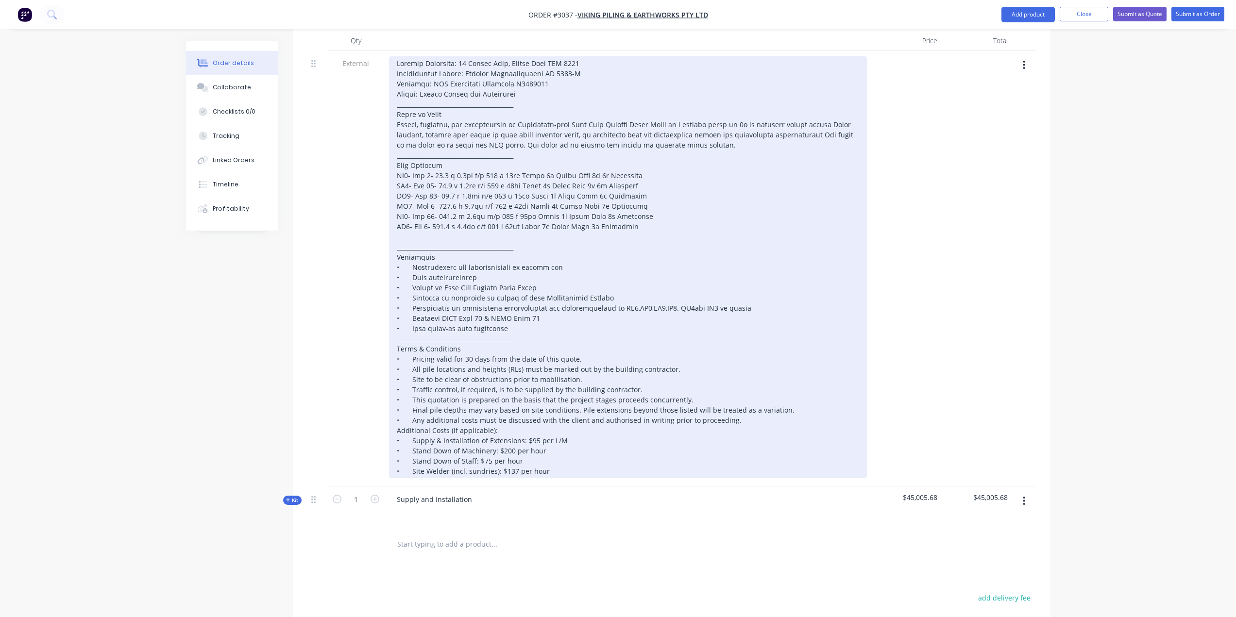
scroll to position [319, 0]
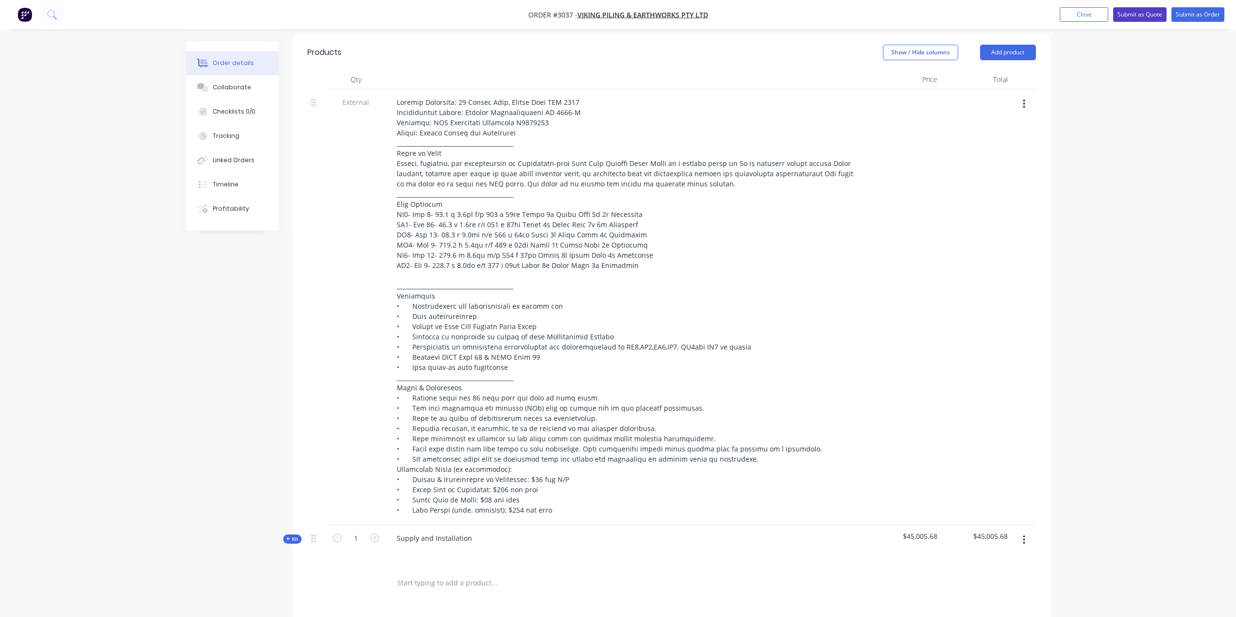
click at [1140, 12] on button "Submit as Quote" at bounding box center [1139, 14] width 53 height 15
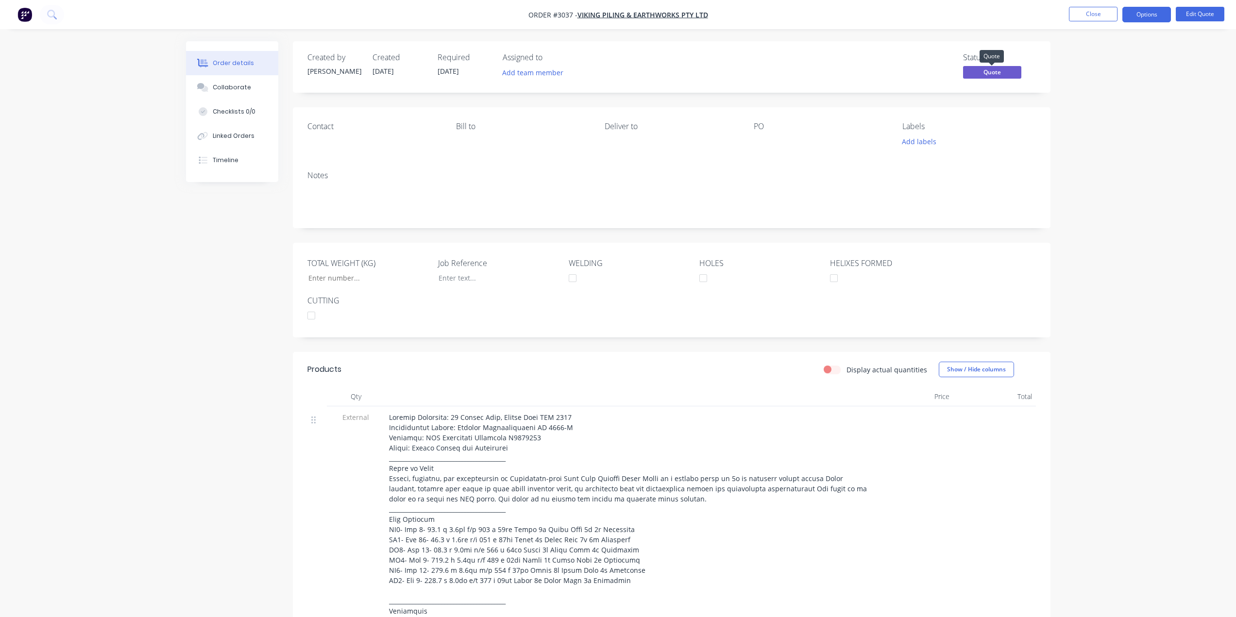
click at [1014, 72] on span "Quote" at bounding box center [992, 72] width 58 height 12
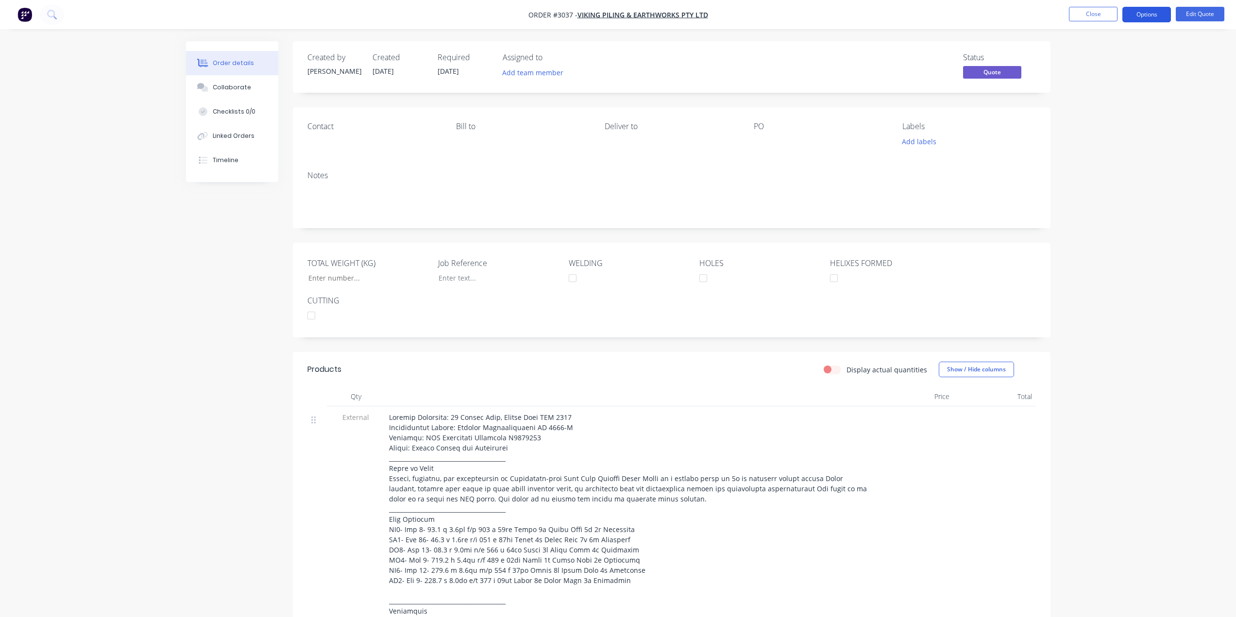
click at [1148, 21] on button "Options" at bounding box center [1146, 15] width 49 height 16
click at [1102, 55] on div "Quote" at bounding box center [1117, 59] width 89 height 14
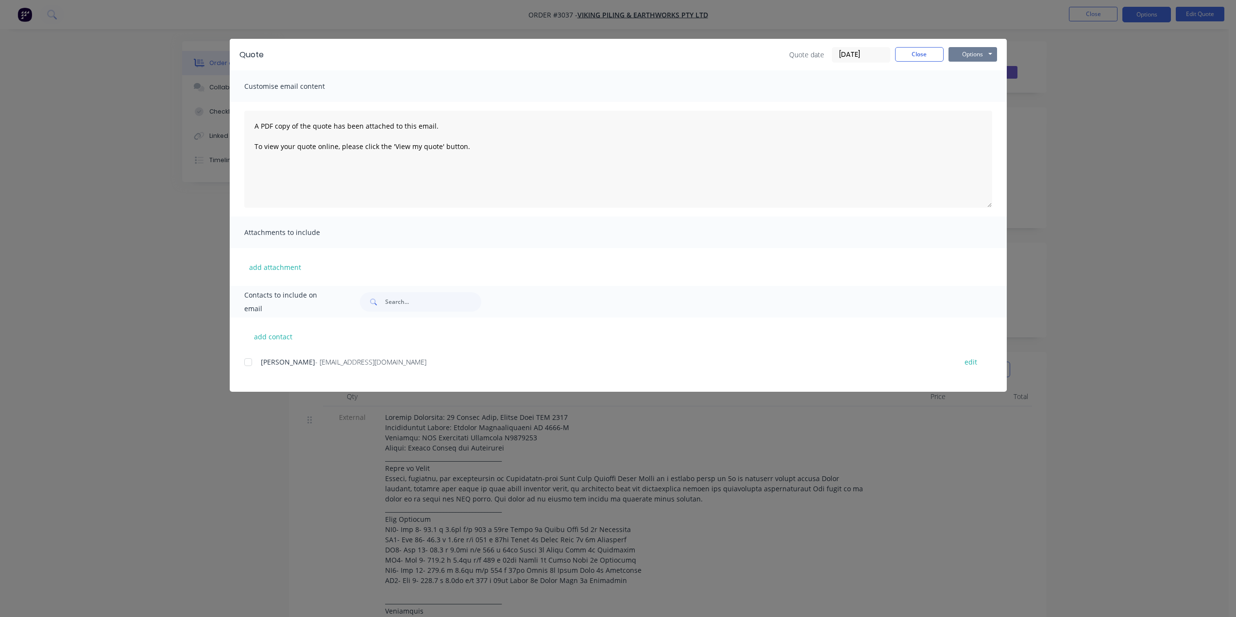
click at [976, 51] on button "Options" at bounding box center [973, 54] width 49 height 15
click at [981, 72] on button "Preview" at bounding box center [980, 72] width 62 height 16
